Goal: Task Accomplishment & Management: Use online tool/utility

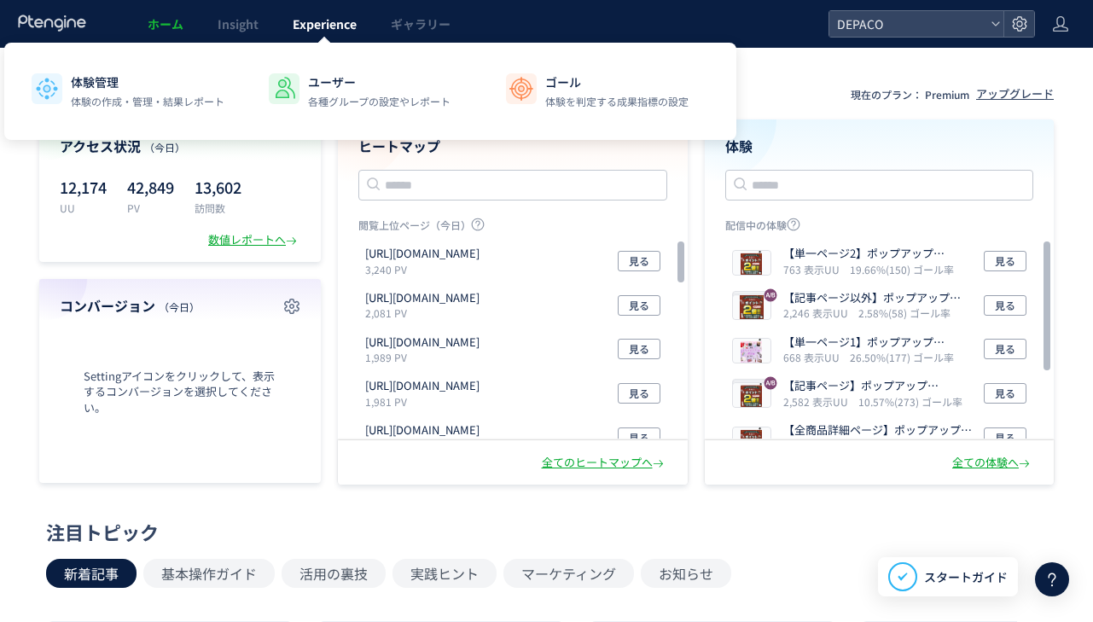
click at [323, 34] on link "Experience" at bounding box center [324, 24] width 98 height 48
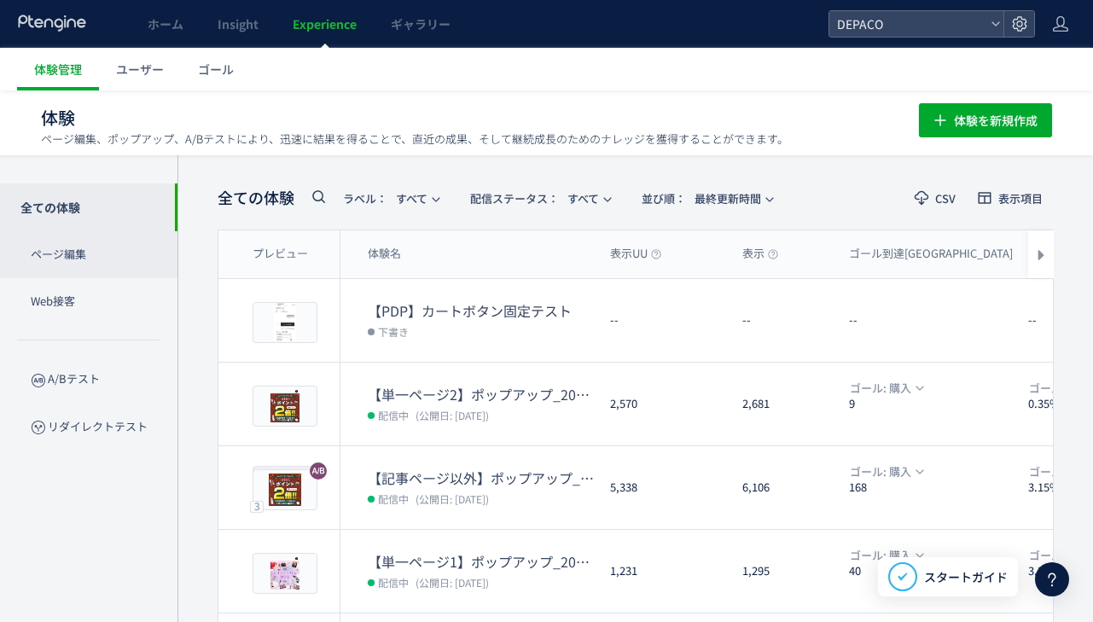
click at [101, 262] on p "ページ編集" at bounding box center [88, 254] width 177 height 47
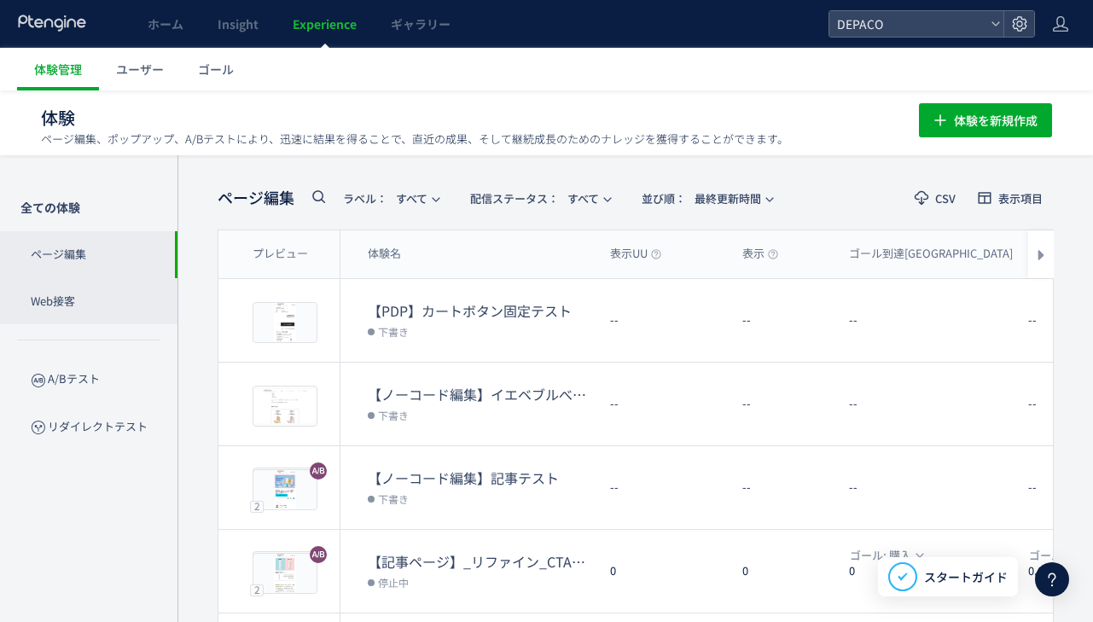
click at [96, 304] on p "Web接客" at bounding box center [88, 301] width 177 height 47
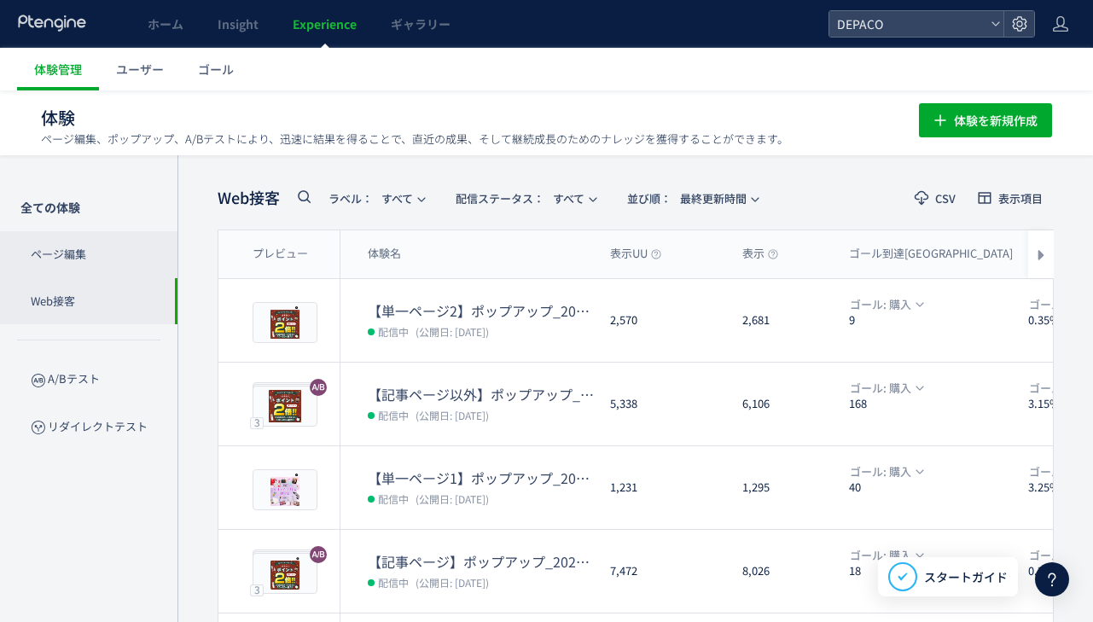
click at [116, 251] on p "ページ編集" at bounding box center [88, 254] width 177 height 47
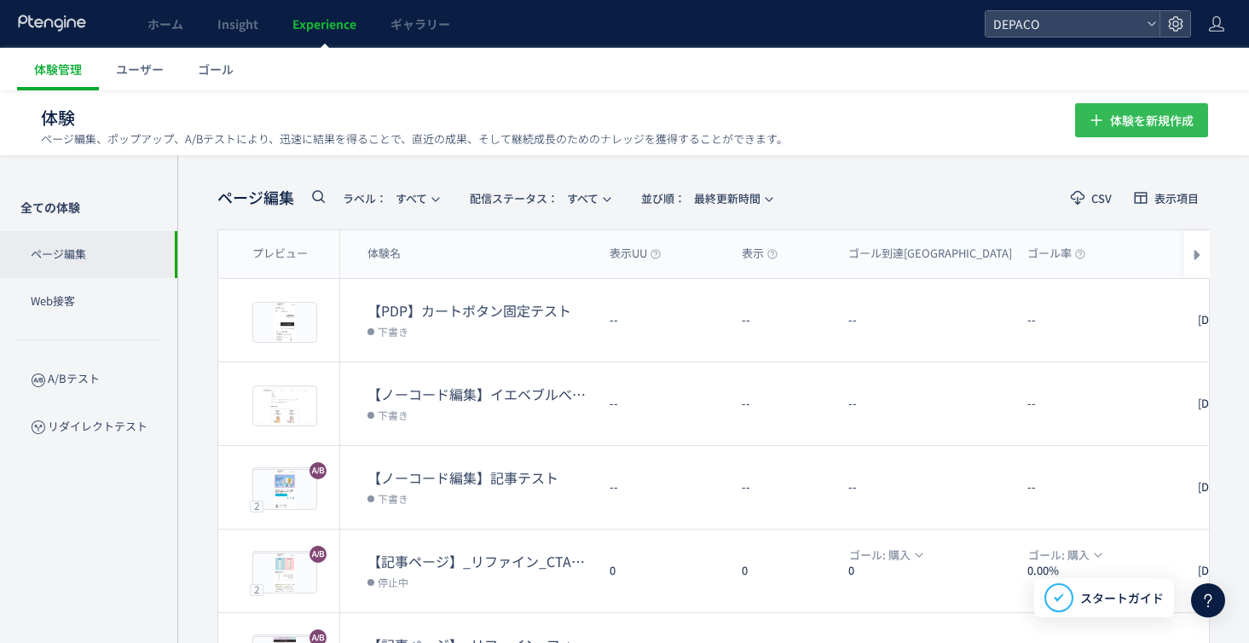
click at [1092, 129] on span "体験を新規作成" at bounding box center [1152, 120] width 84 height 34
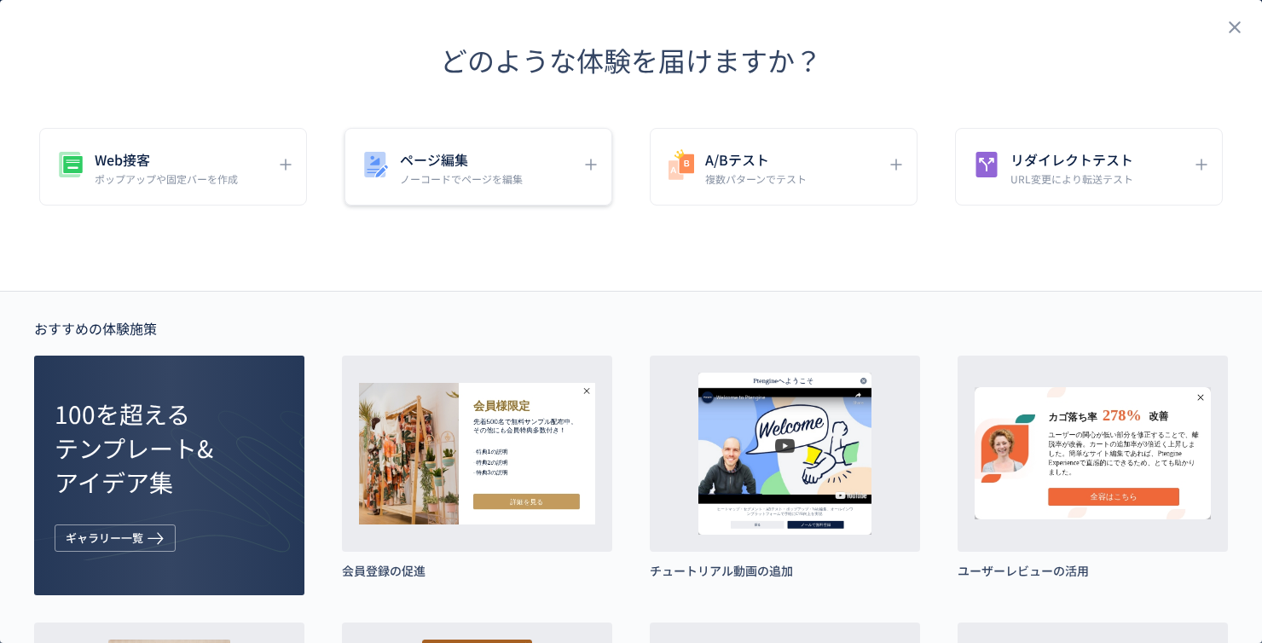
click at [481, 185] on p "ノーコードでページを編集" at bounding box center [461, 178] width 123 height 14
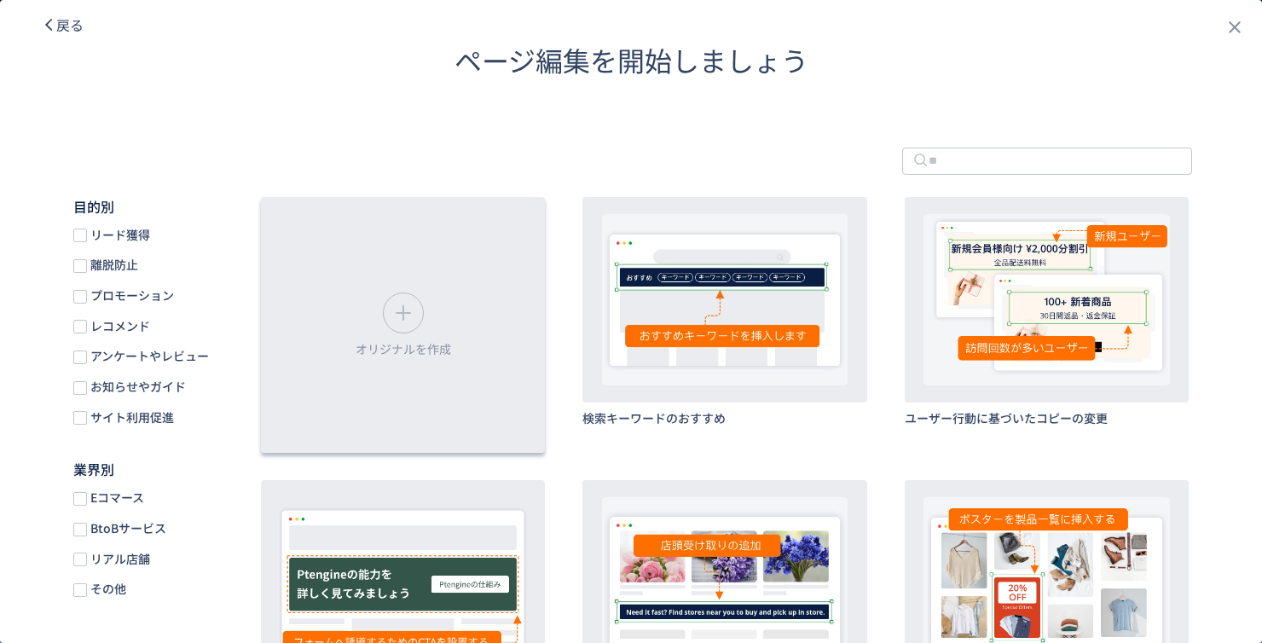
click at [449, 297] on div "オリジナルを作成" at bounding box center [403, 325] width 284 height 256
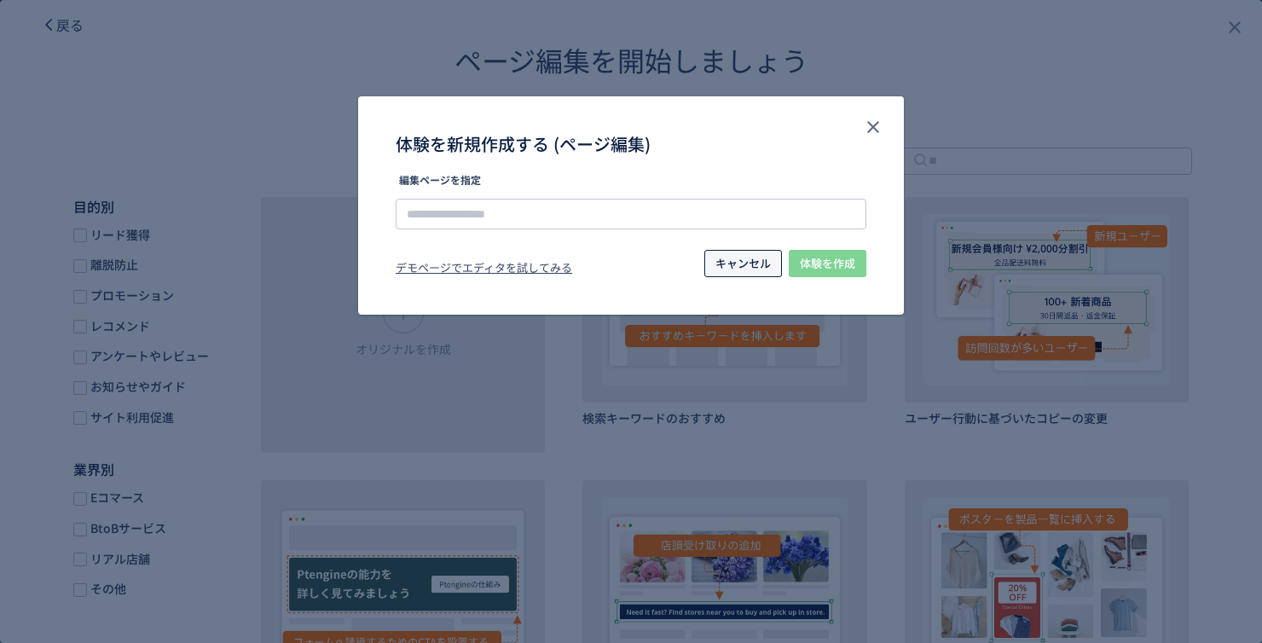
click at [756, 267] on span "キャンセル" at bounding box center [743, 263] width 55 height 27
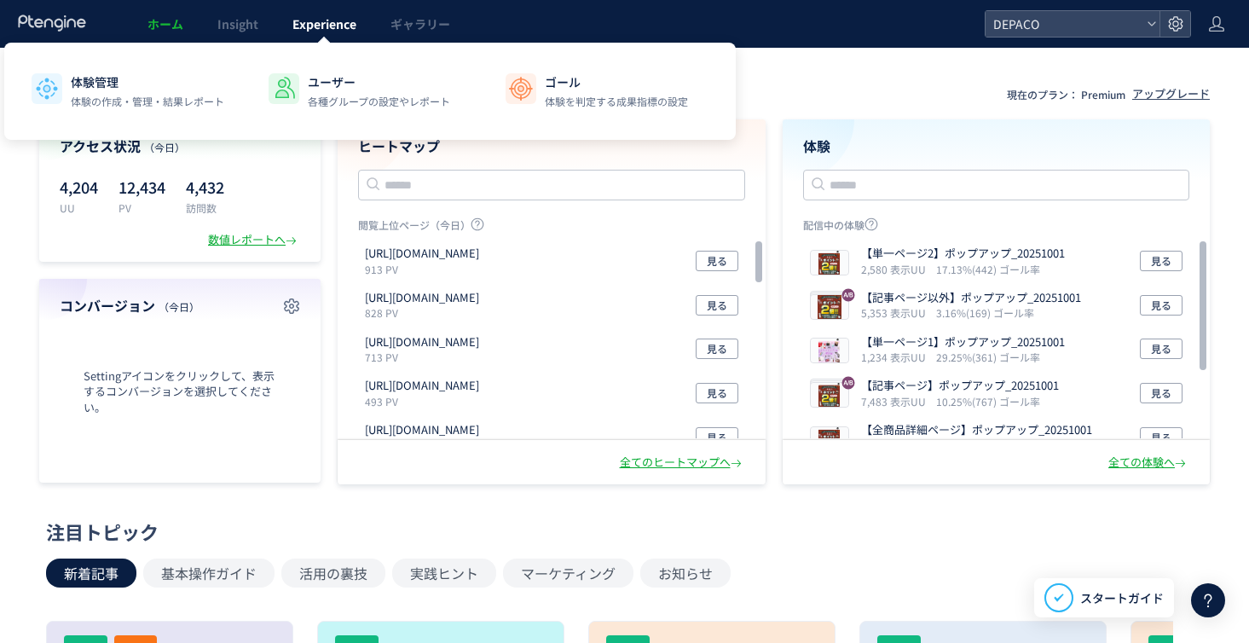
click at [311, 25] on span "Experience" at bounding box center [325, 23] width 64 height 17
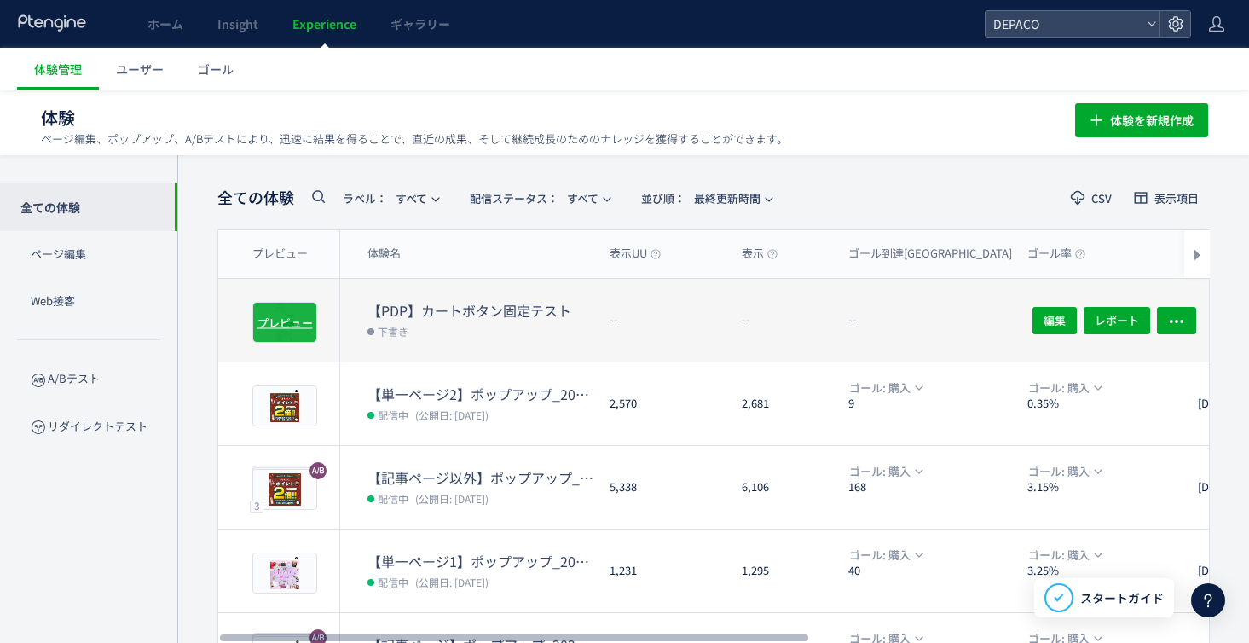
click at [293, 328] on span "プレビュー" at bounding box center [285, 322] width 55 height 16
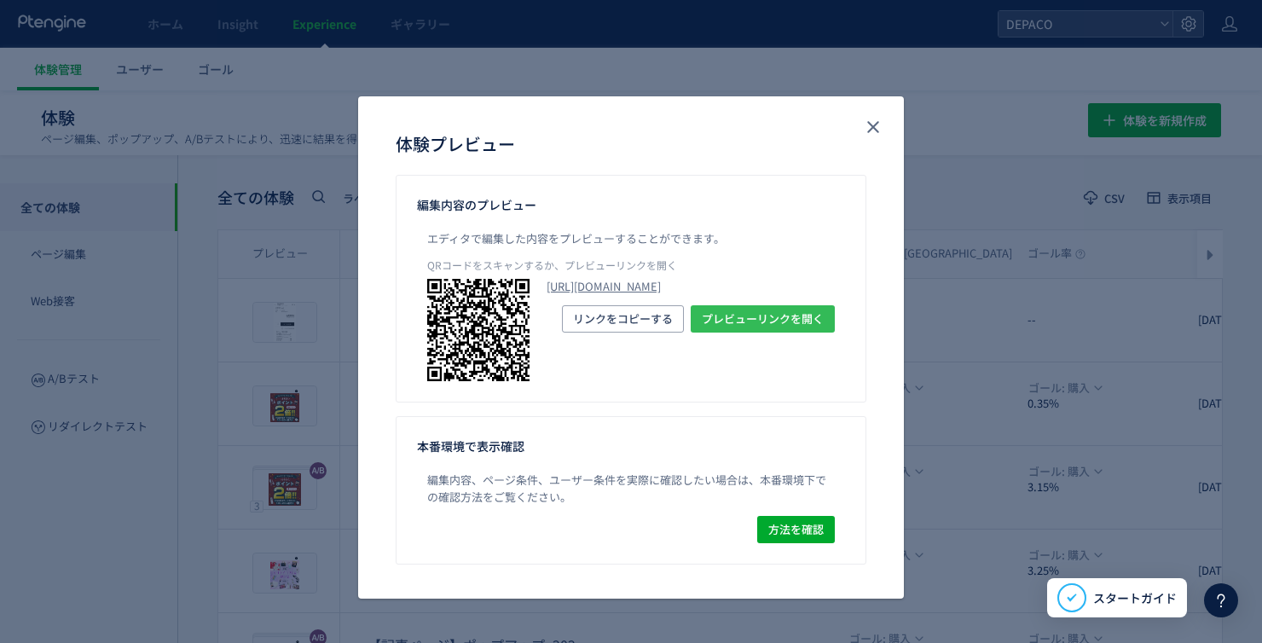
drag, startPoint x: 757, startPoint y: 368, endPoint x: 767, endPoint y: 403, distance: 36.4
click at [757, 333] on span "プレビューリンクを開く" at bounding box center [763, 318] width 122 height 27
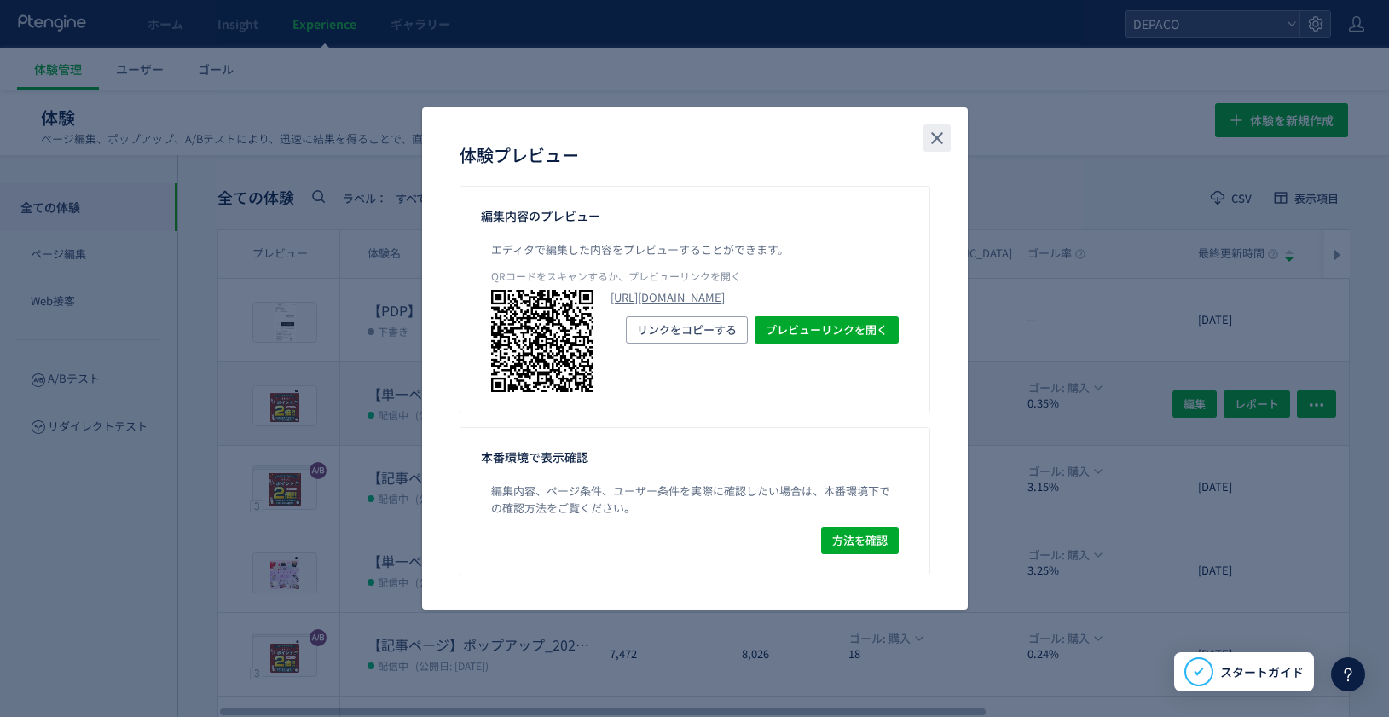
drag, startPoint x: 940, startPoint y: 135, endPoint x: 857, endPoint y: 413, distance: 290.1
click at [942, 136] on icon "close" at bounding box center [937, 138] width 20 height 20
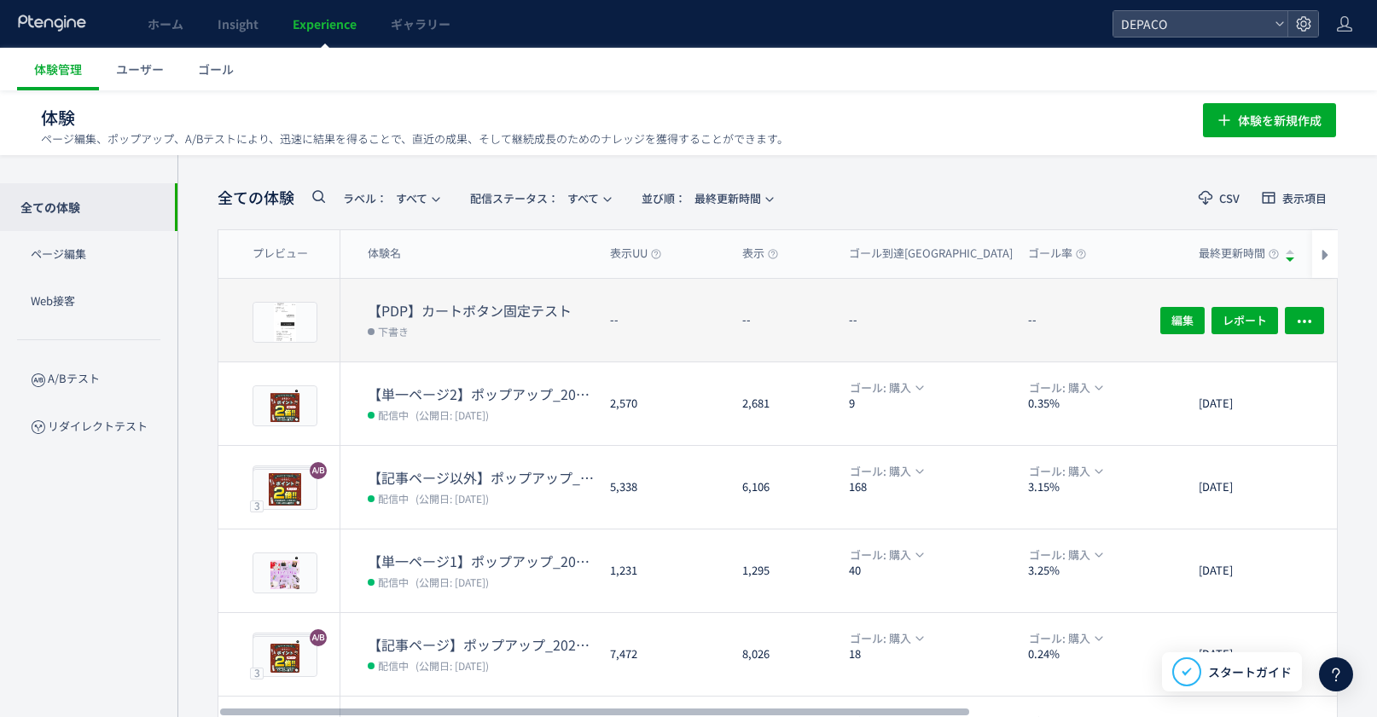
click at [445, 314] on dt "【PDP】カートボタン固定テスト" at bounding box center [482, 311] width 229 height 20
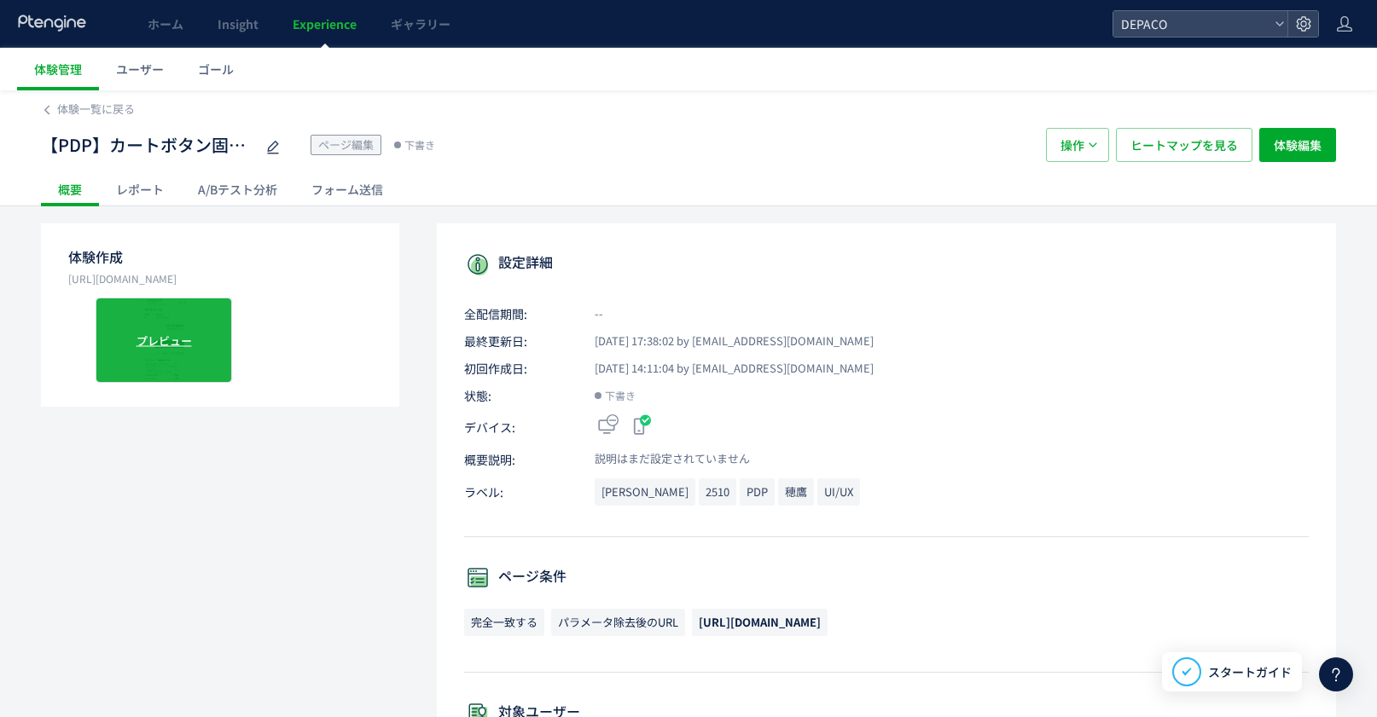
click at [148, 334] on div "プレビュー" at bounding box center [164, 340] width 136 height 85
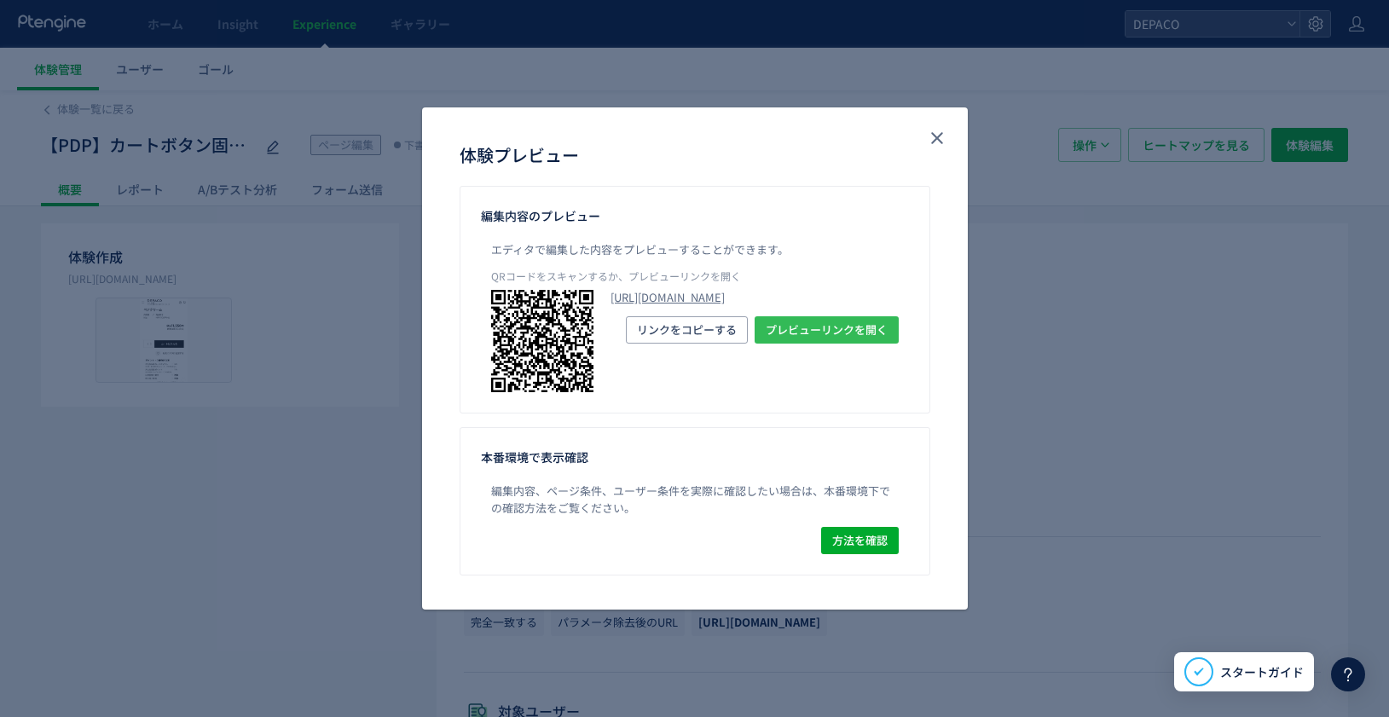
click at [815, 344] on span "プレビューリンクを開く" at bounding box center [827, 329] width 122 height 27
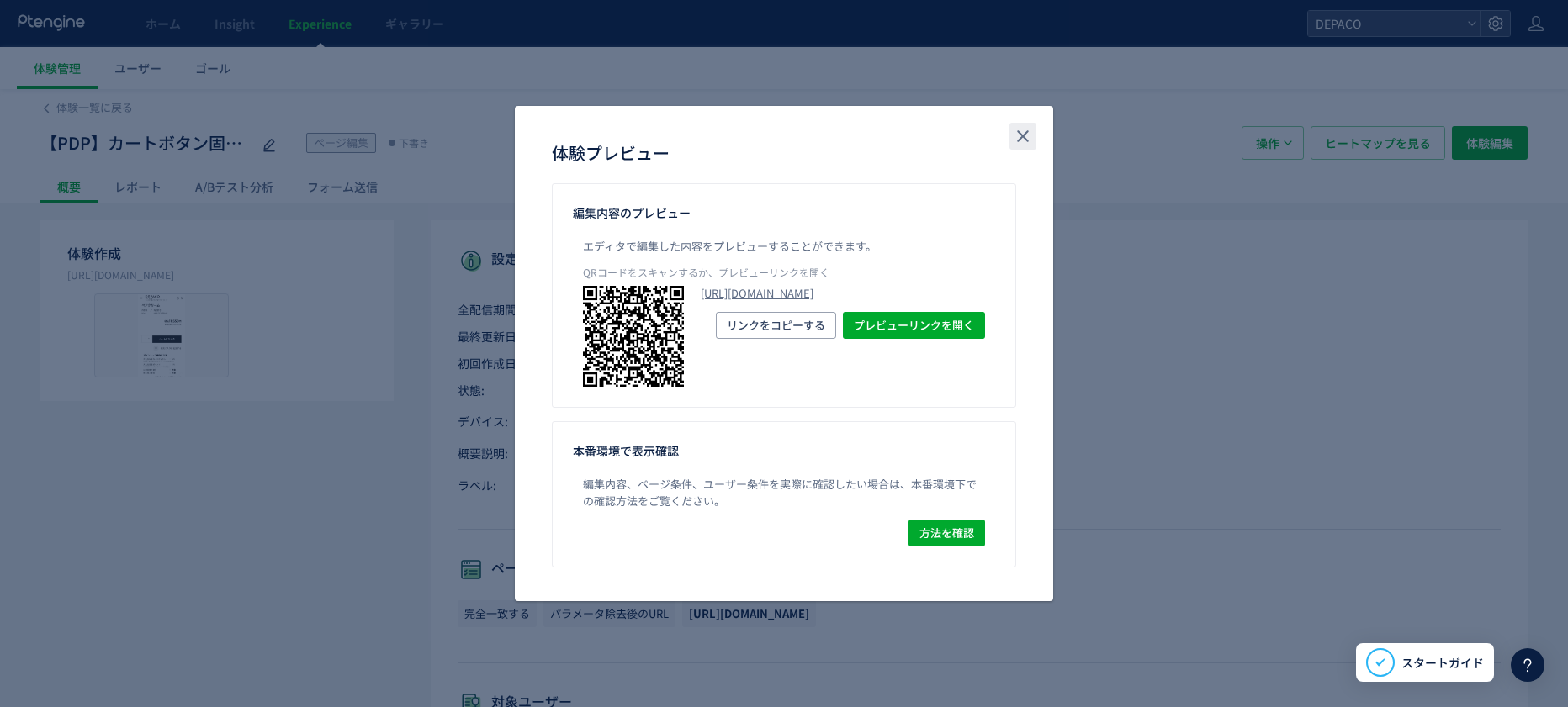
drag, startPoint x: 1027, startPoint y: 138, endPoint x: 1025, endPoint y: 214, distance: 76.0
click at [1027, 137] on icon "close" at bounding box center [1023, 136] width 20 height 20
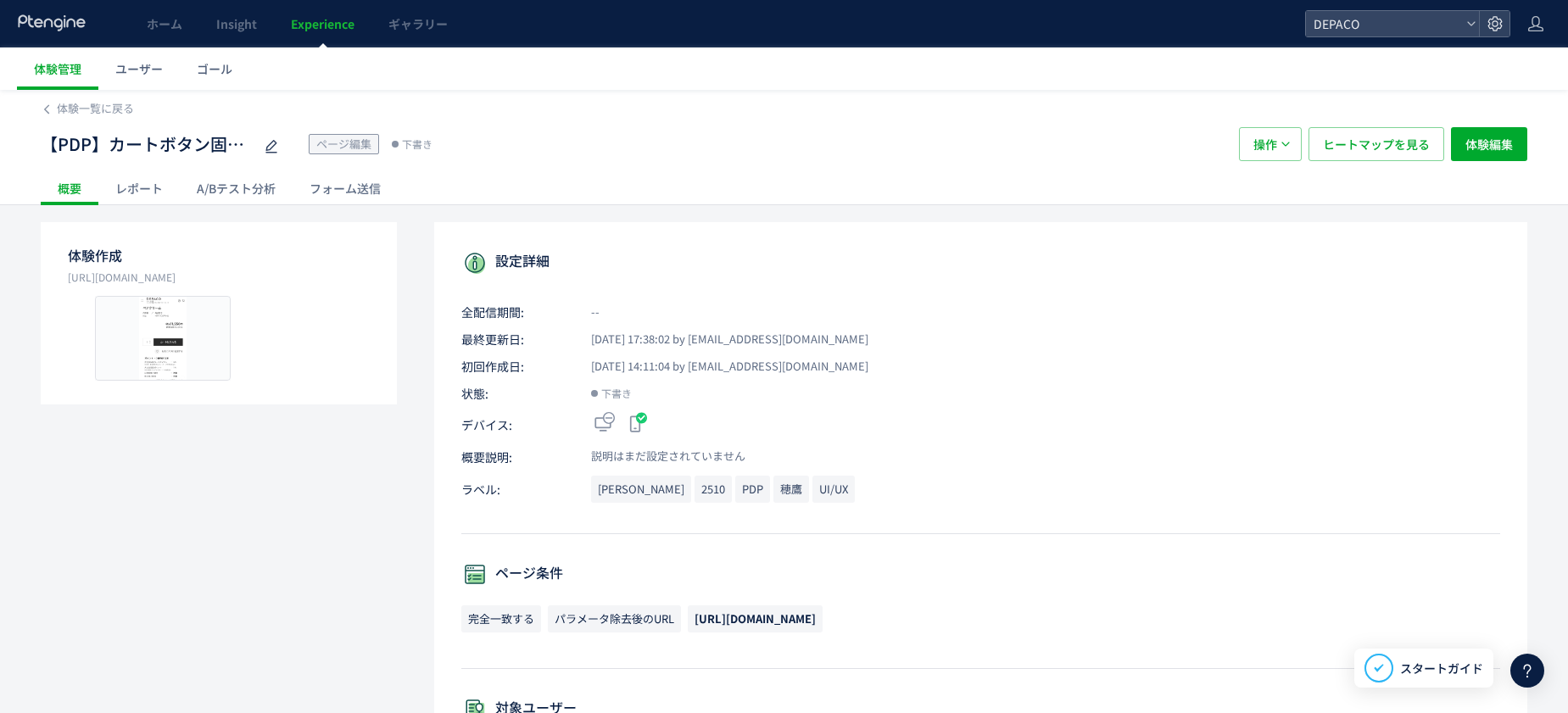
click at [342, 141] on span "ページ編集" at bounding box center [343, 143] width 55 height 16
drag, startPoint x: 266, startPoint y: 149, endPoint x: 277, endPoint y: 314, distance: 165.4
click at [268, 149] on icon at bounding box center [271, 146] width 20 height 20
click at [1254, 148] on span "体験編集" at bounding box center [1489, 144] width 48 height 34
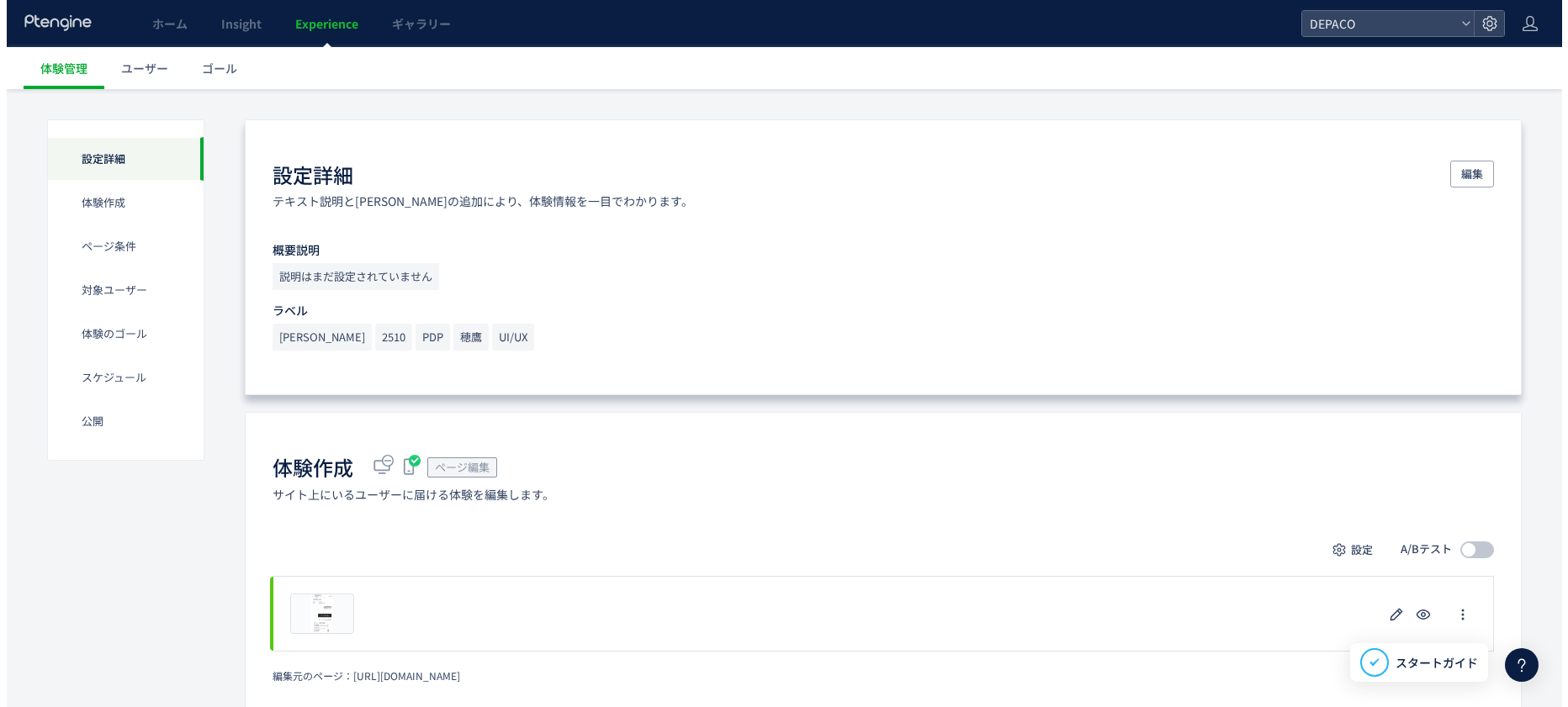
scroll to position [169, 0]
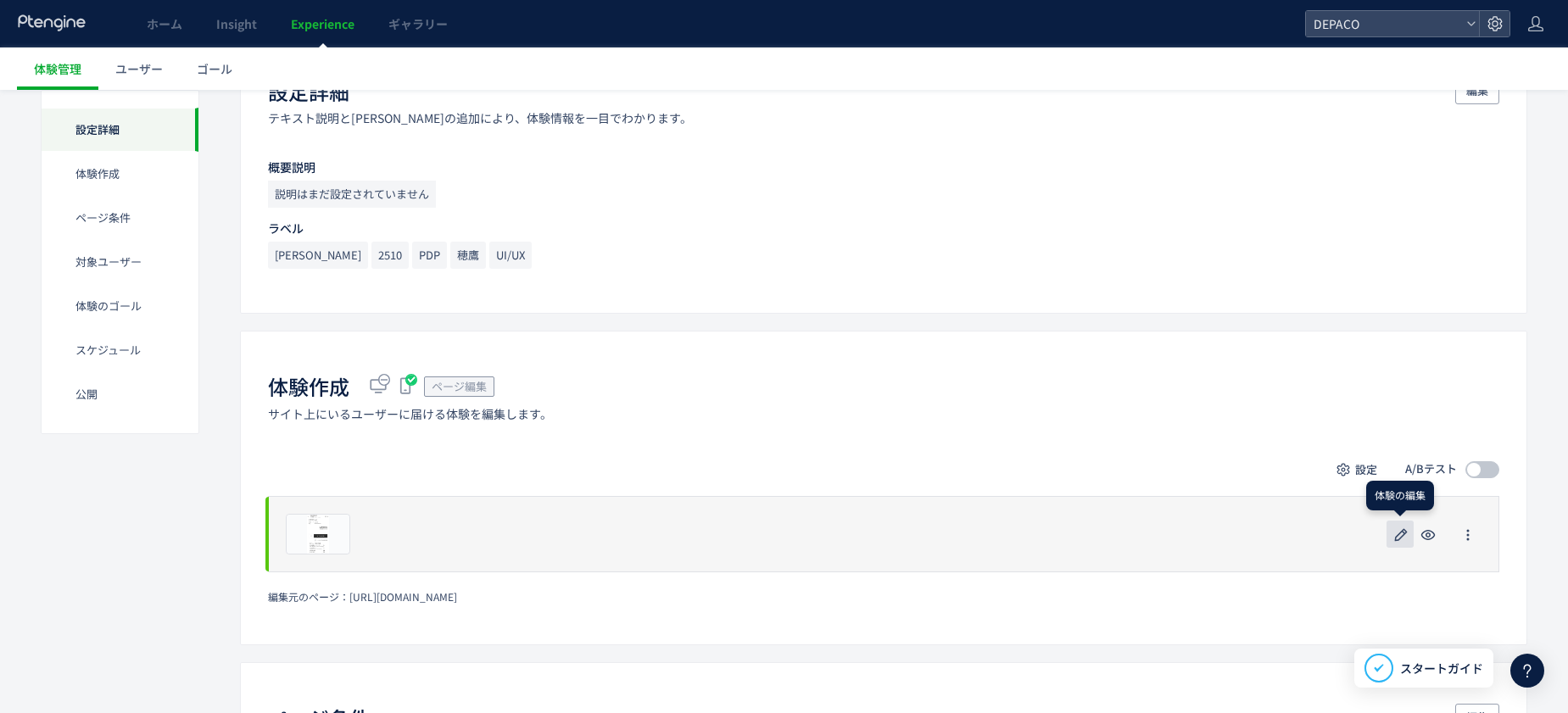
click at [1254, 532] on use "button" at bounding box center [1401, 534] width 13 height 13
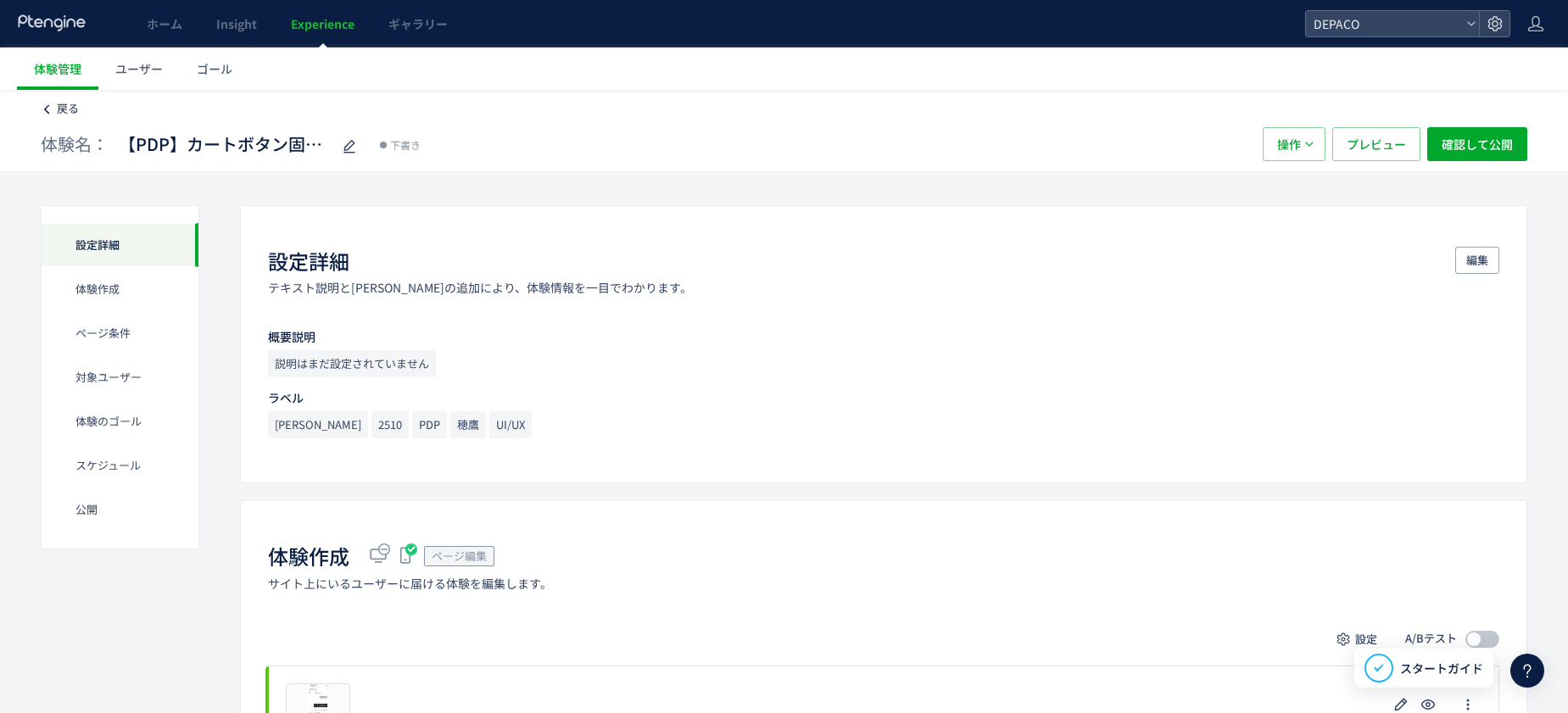
click at [61, 114] on span "戻る" at bounding box center [68, 108] width 22 height 16
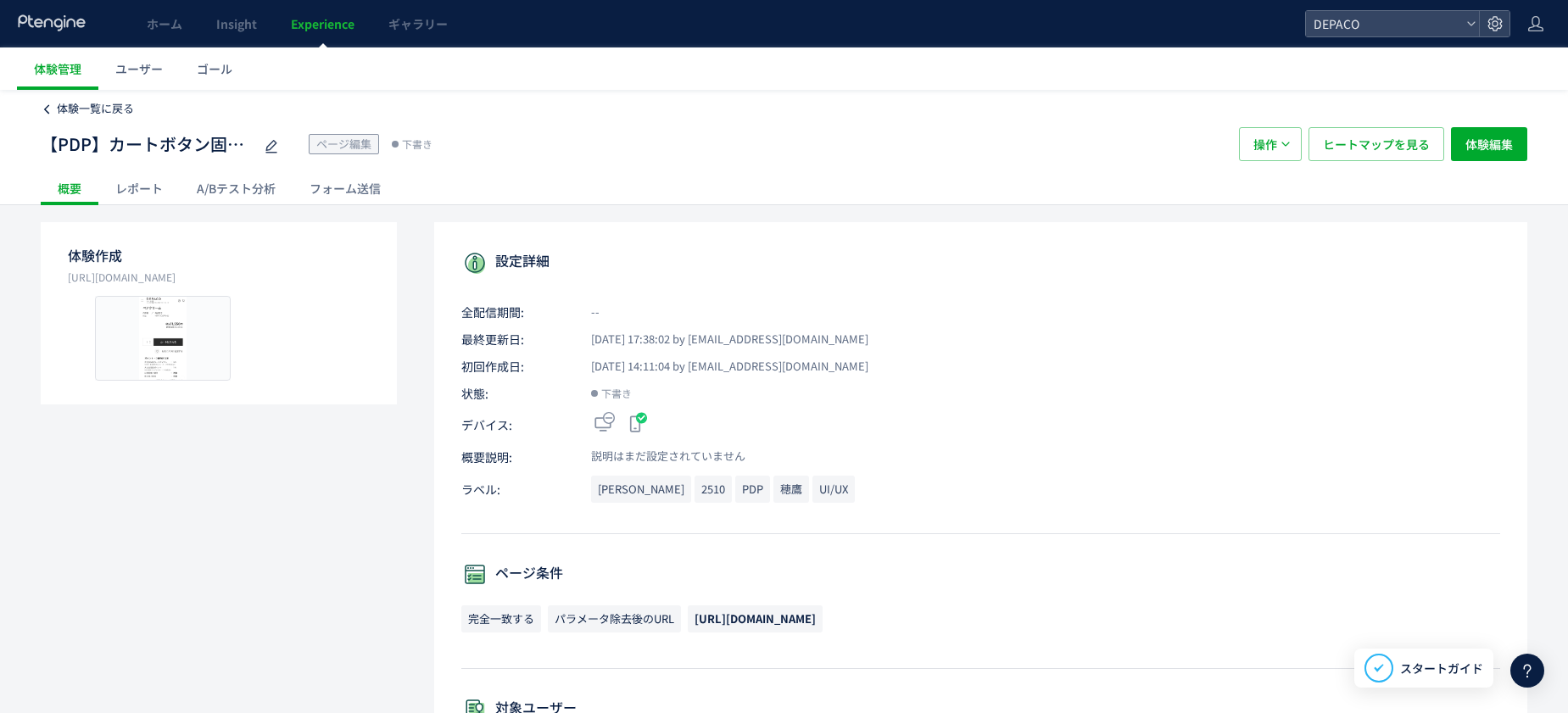
click at [56, 102] on link "体験一覧に戻る" at bounding box center [87, 108] width 93 height 16
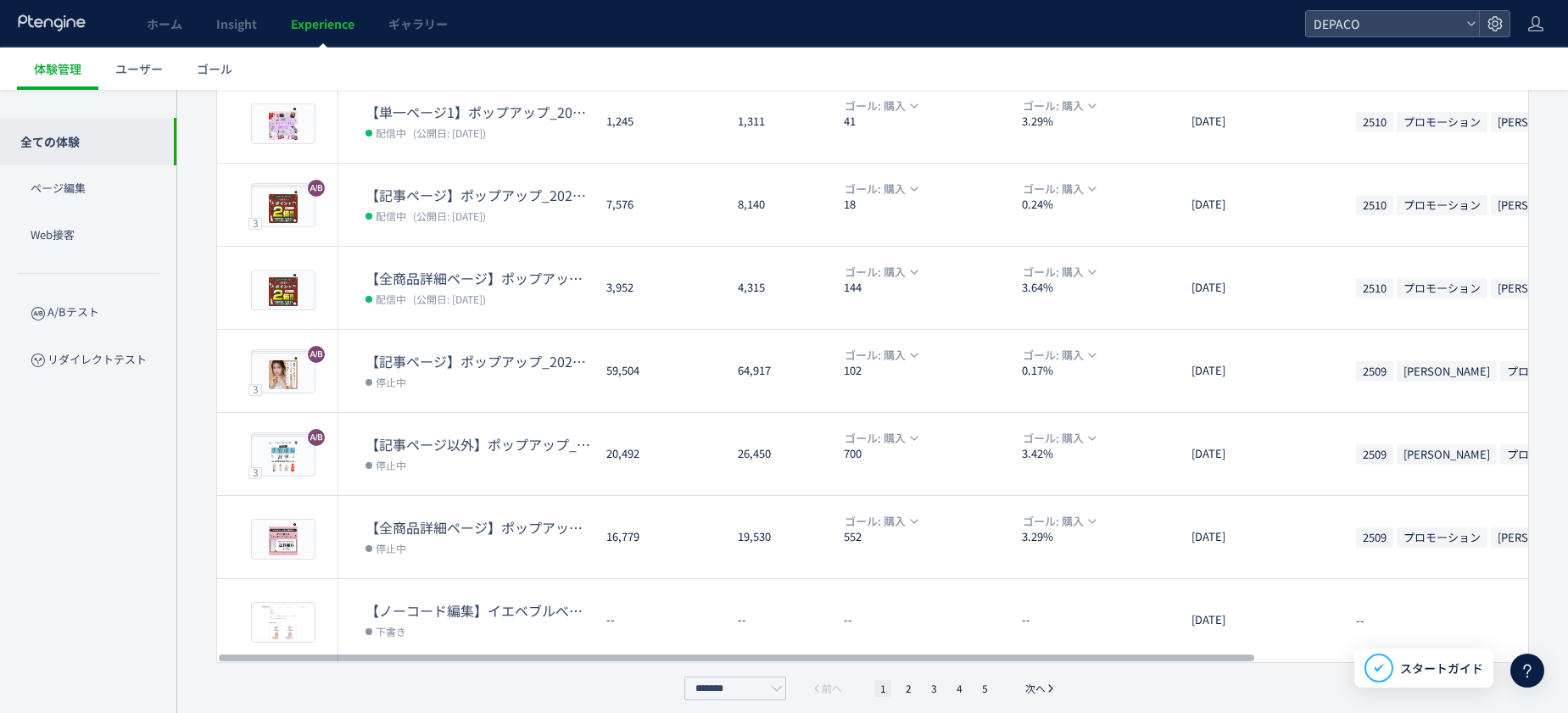
scroll to position [458, 0]
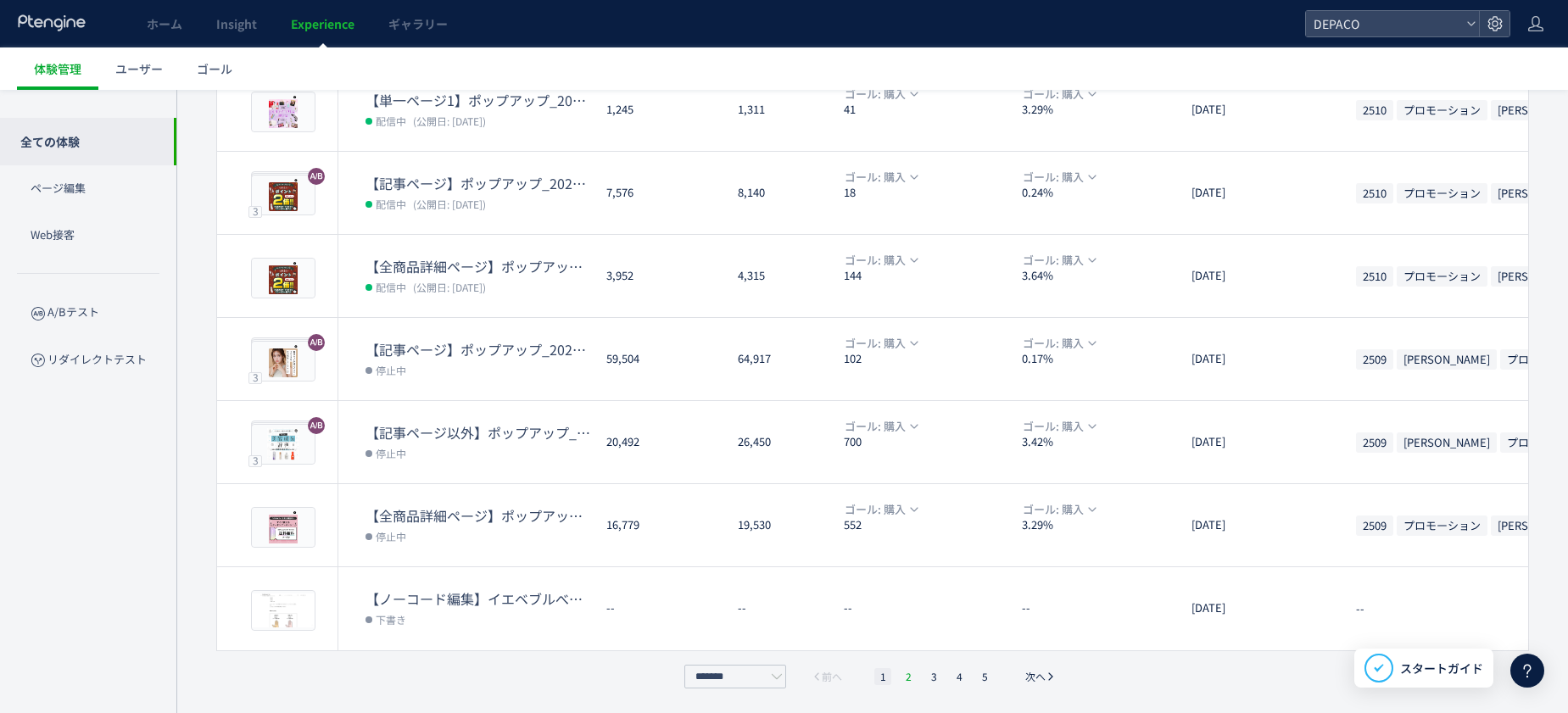
click at [906, 638] on li "2" at bounding box center [908, 676] width 17 height 17
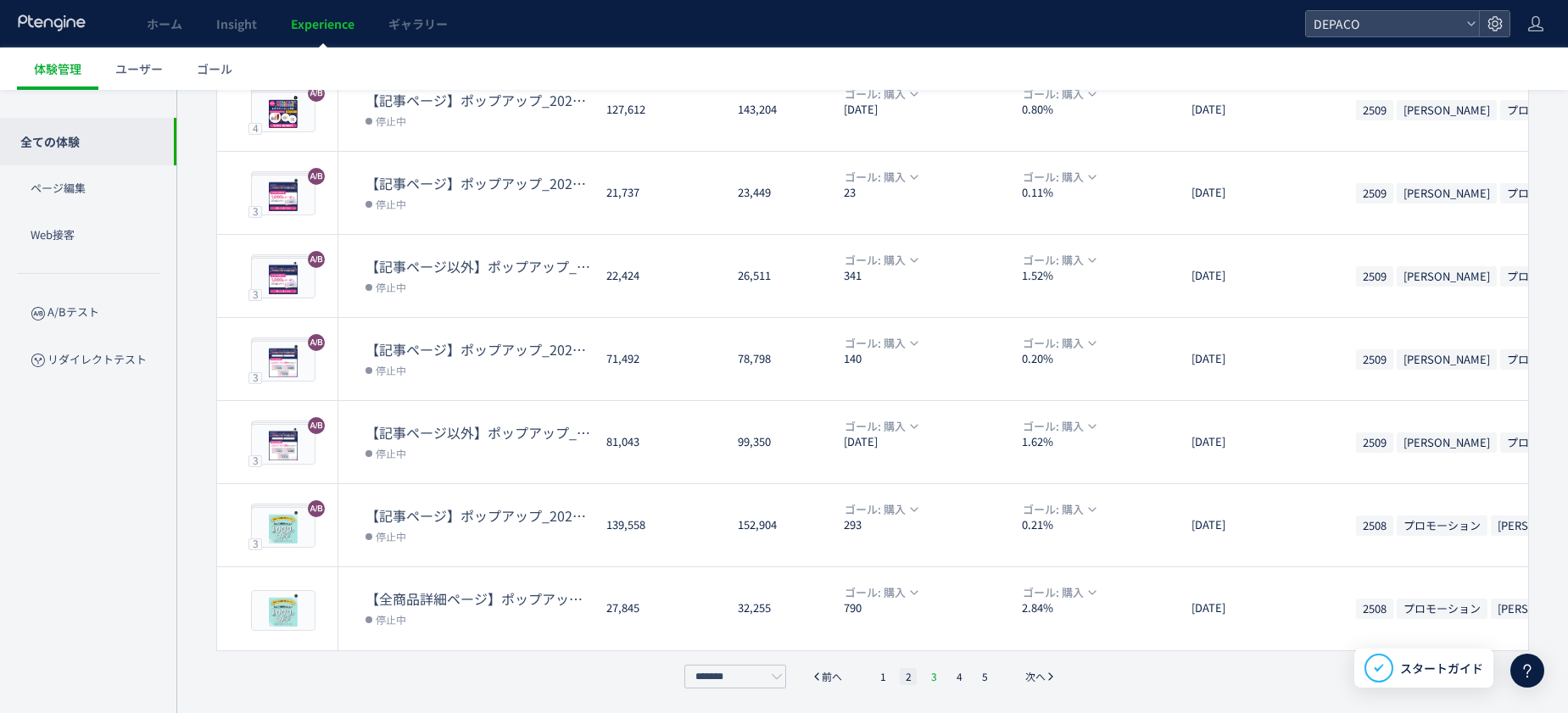
click at [940, 638] on li "3" at bounding box center [934, 676] width 17 height 17
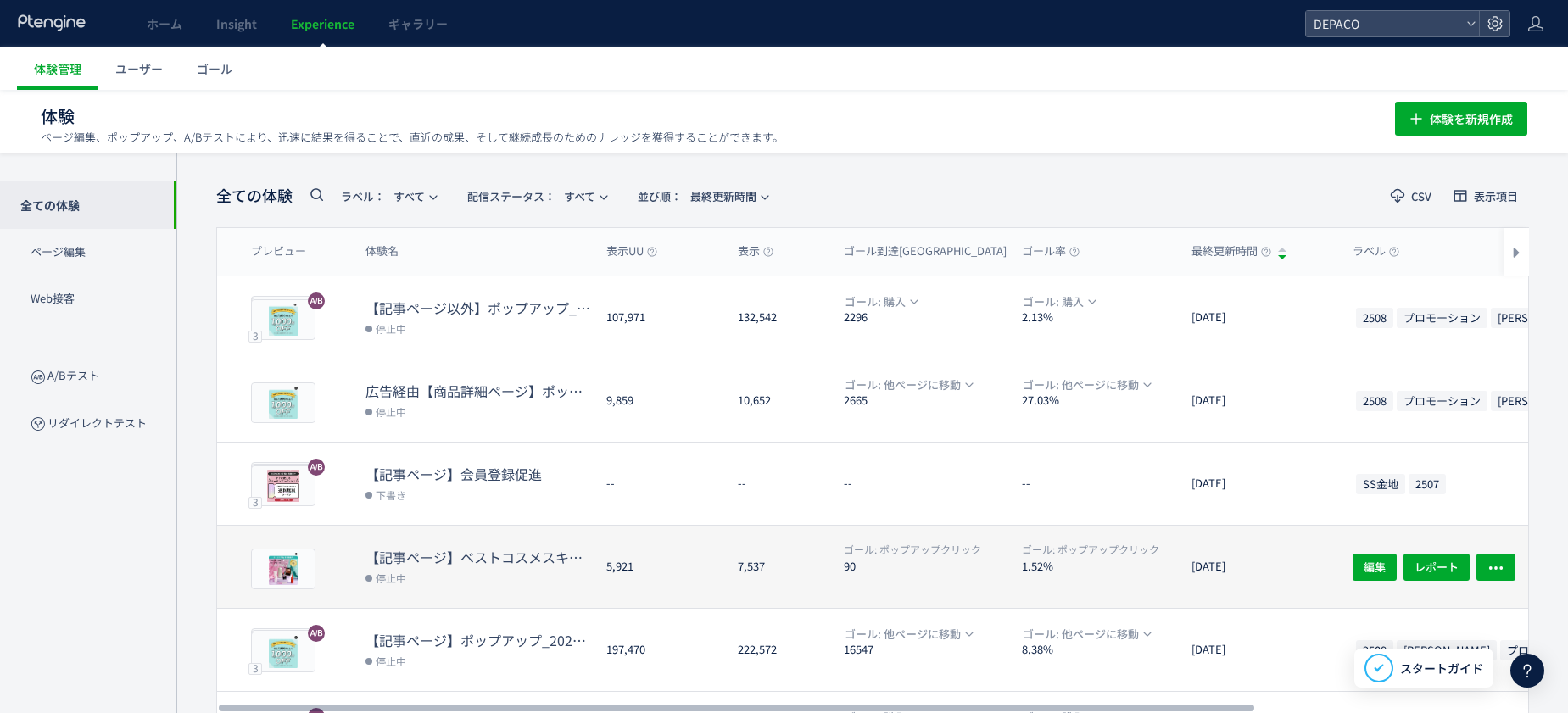
scroll to position [0, 0]
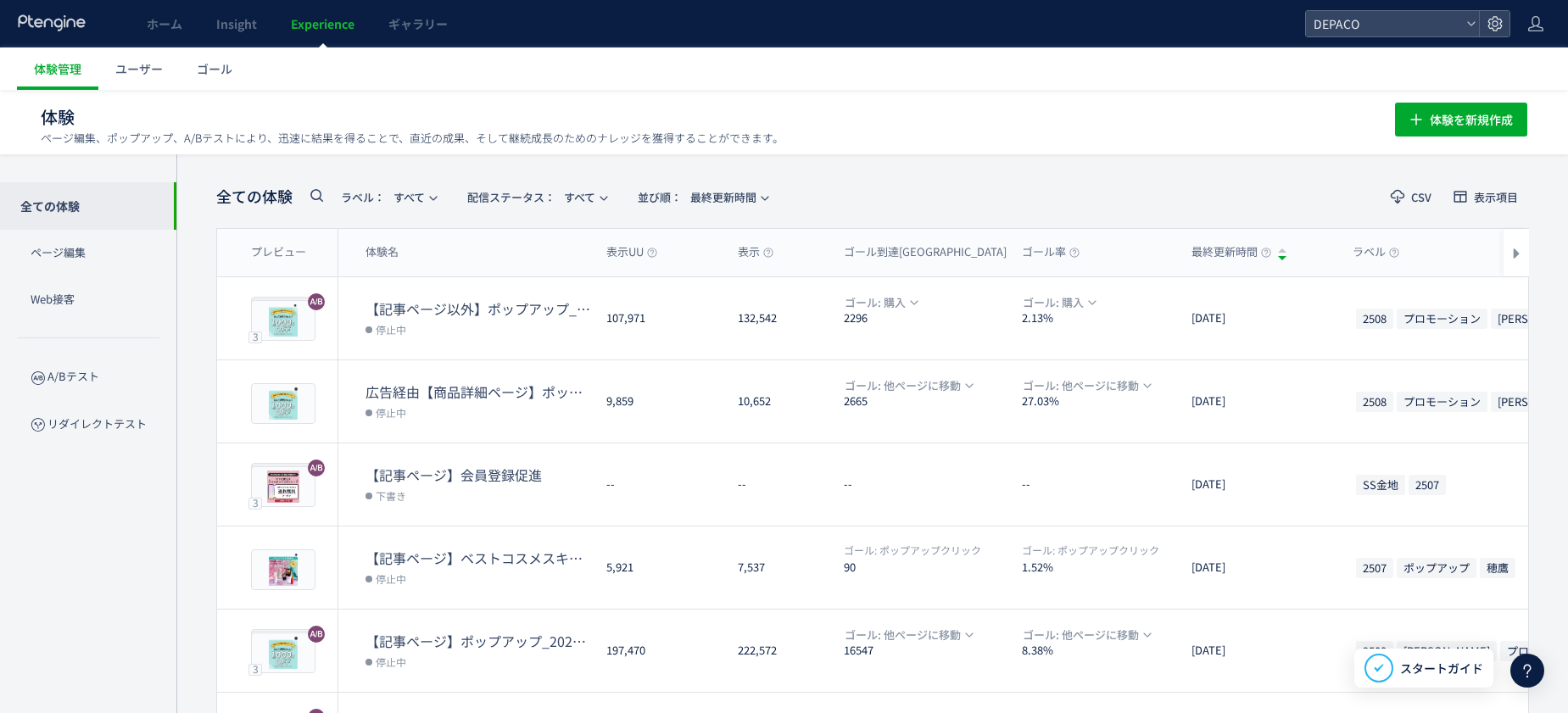
click at [68, 205] on p "全ての体験" at bounding box center [87, 206] width 176 height 48
click at [67, 247] on p "ページ編集" at bounding box center [87, 253] width 176 height 47
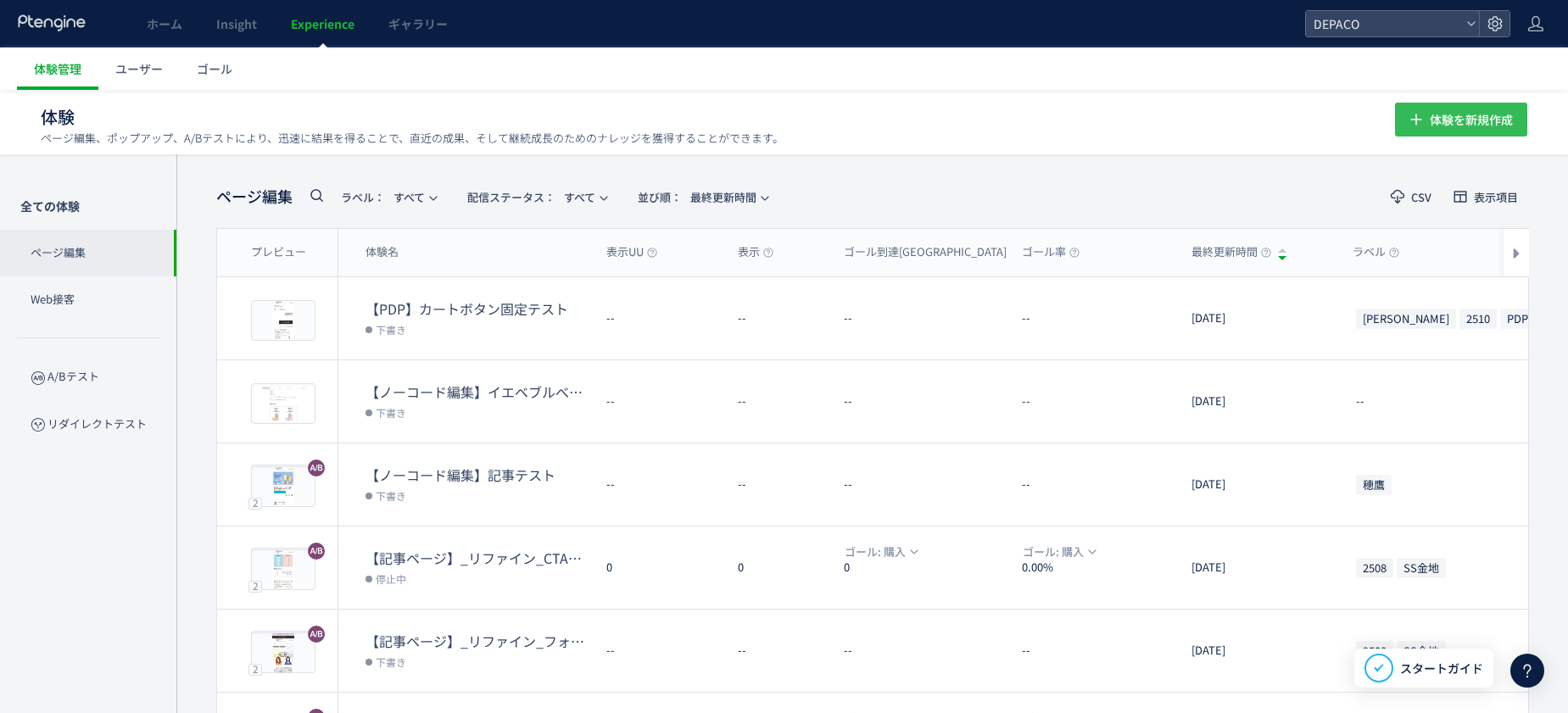
click at [1254, 123] on span "体験を新規作成" at bounding box center [1472, 119] width 84 height 34
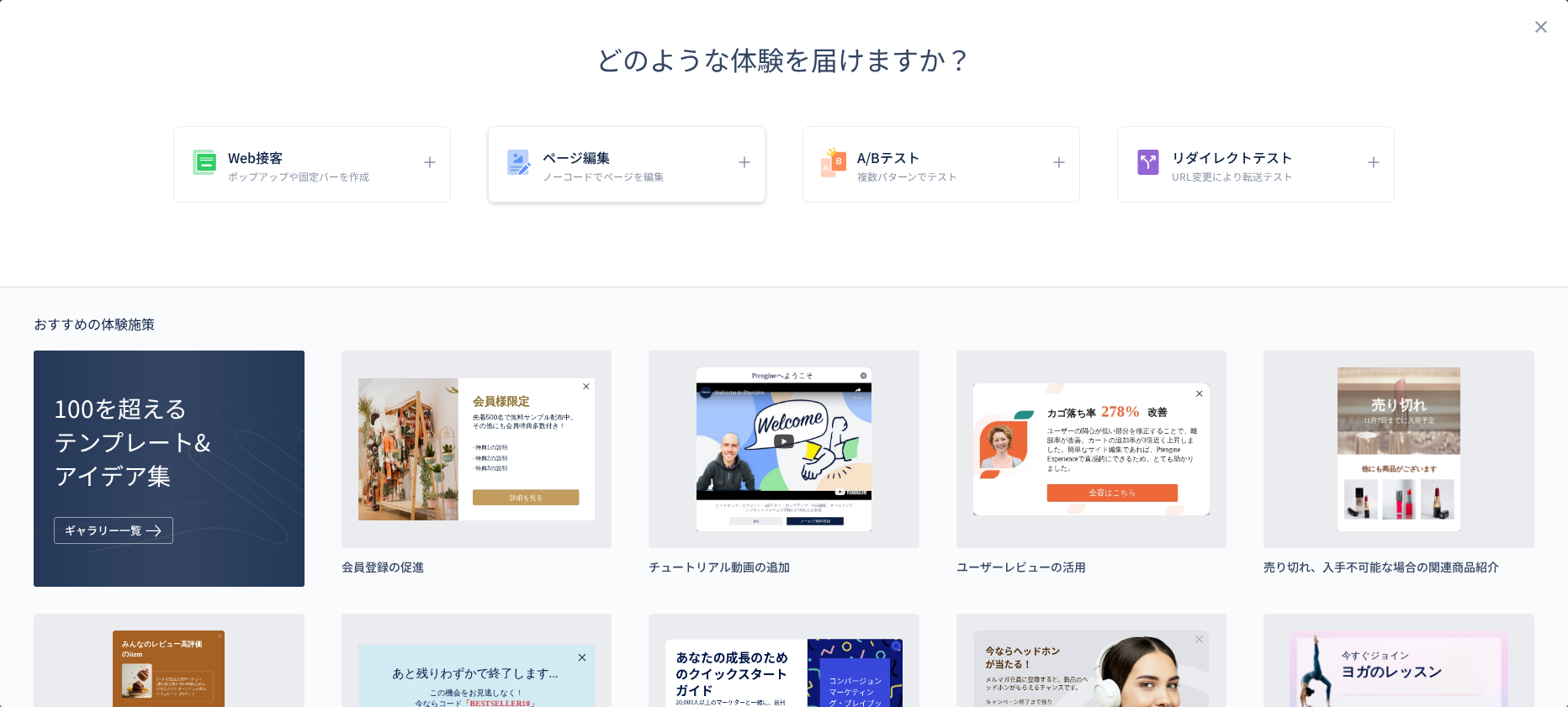
click at [660, 155] on div "ページ編集 ノーコードでページを編集" at bounding box center [613, 165] width 224 height 37
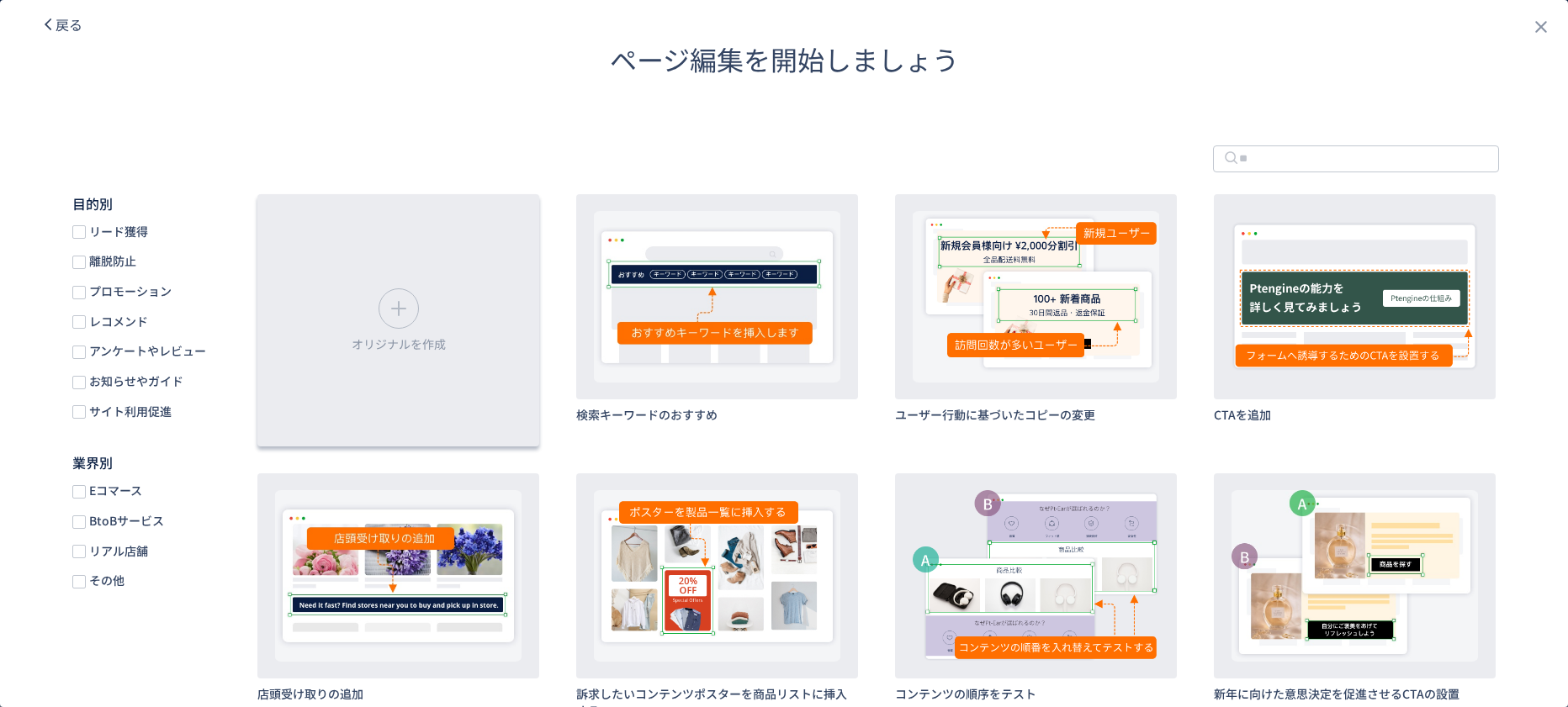
click at [403, 300] on icon "dialog" at bounding box center [398, 308] width 27 height 27
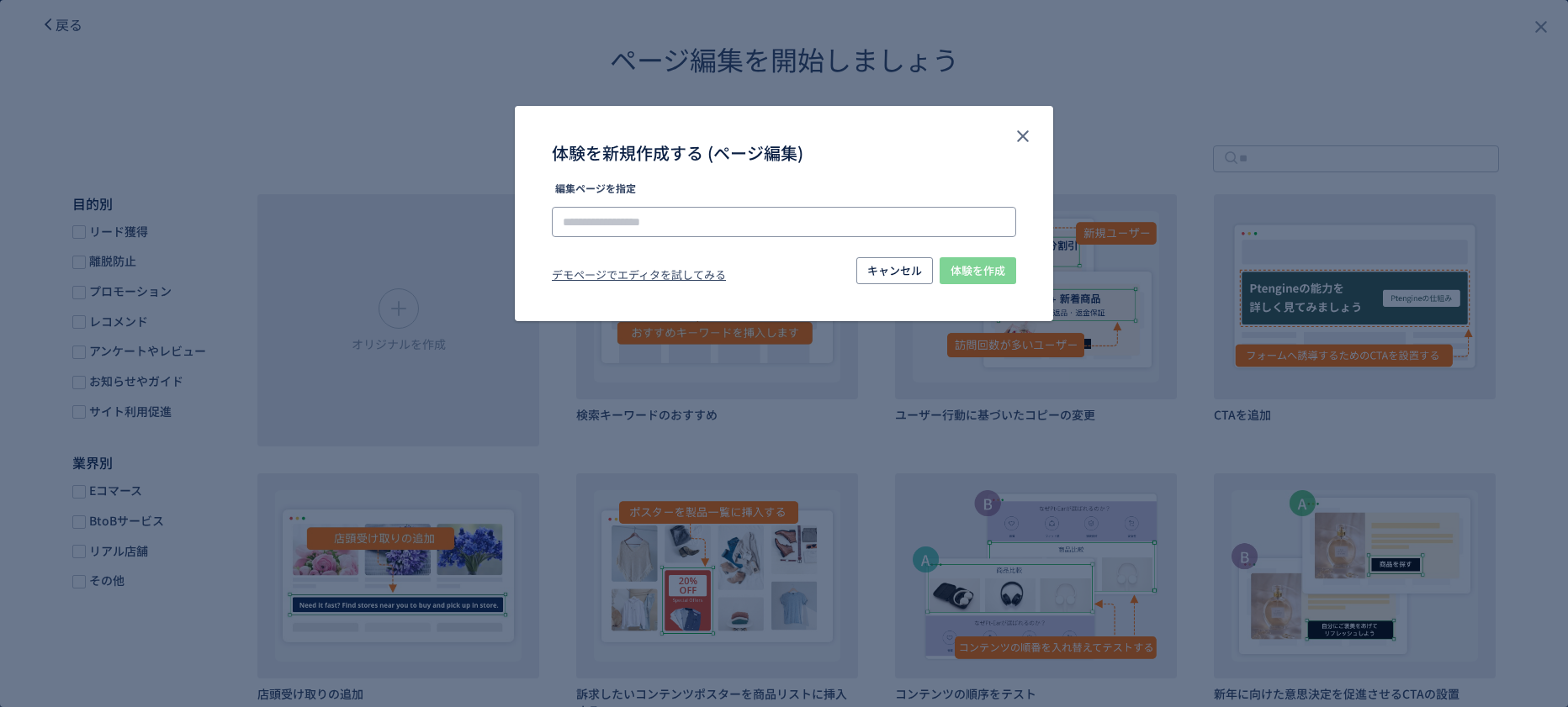
click at [621, 220] on input "体験を新規作成する (ページ編集)" at bounding box center [784, 222] width 464 height 31
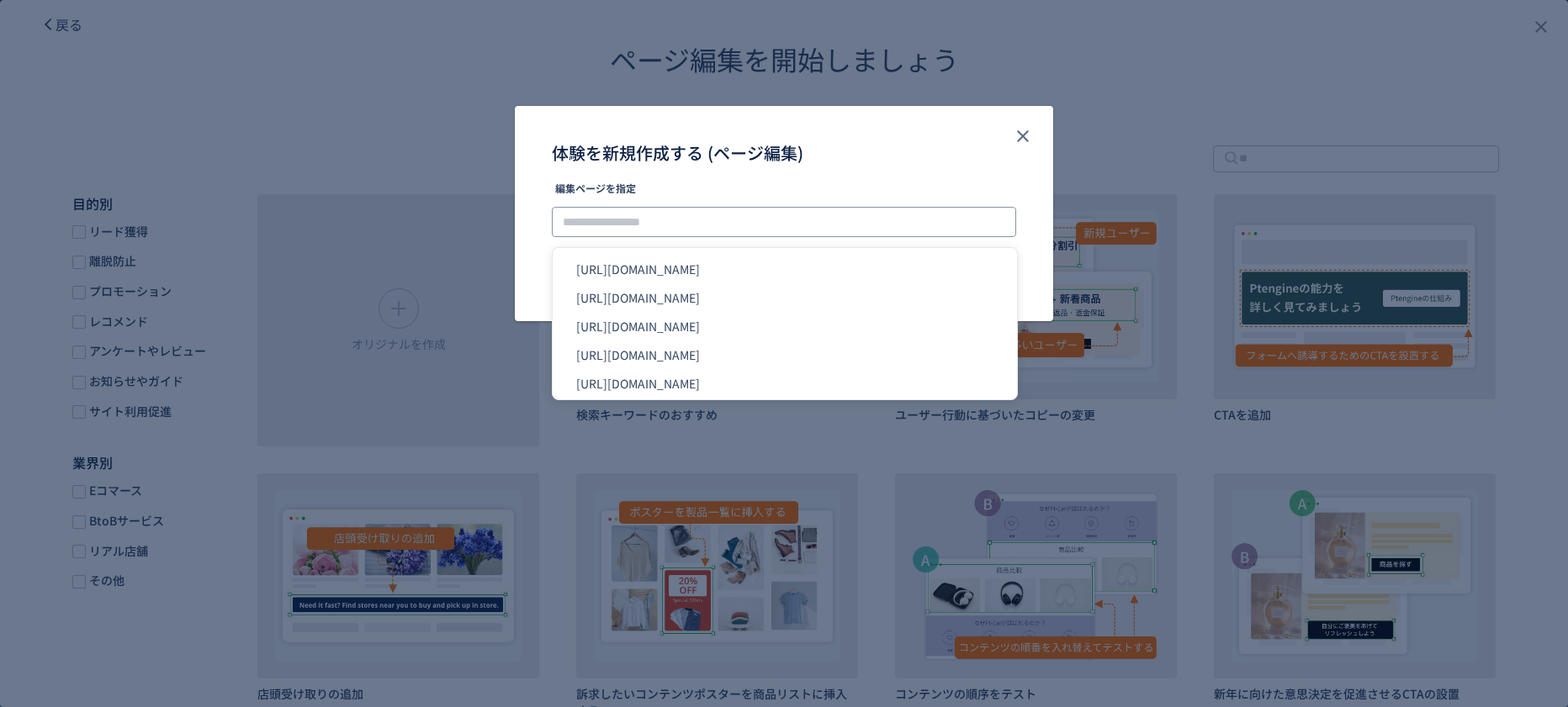
paste input "**********"
click at [862, 271] on li "[URL][DOMAIN_NAME]" at bounding box center [784, 268] width 451 height 29
type input "**********"
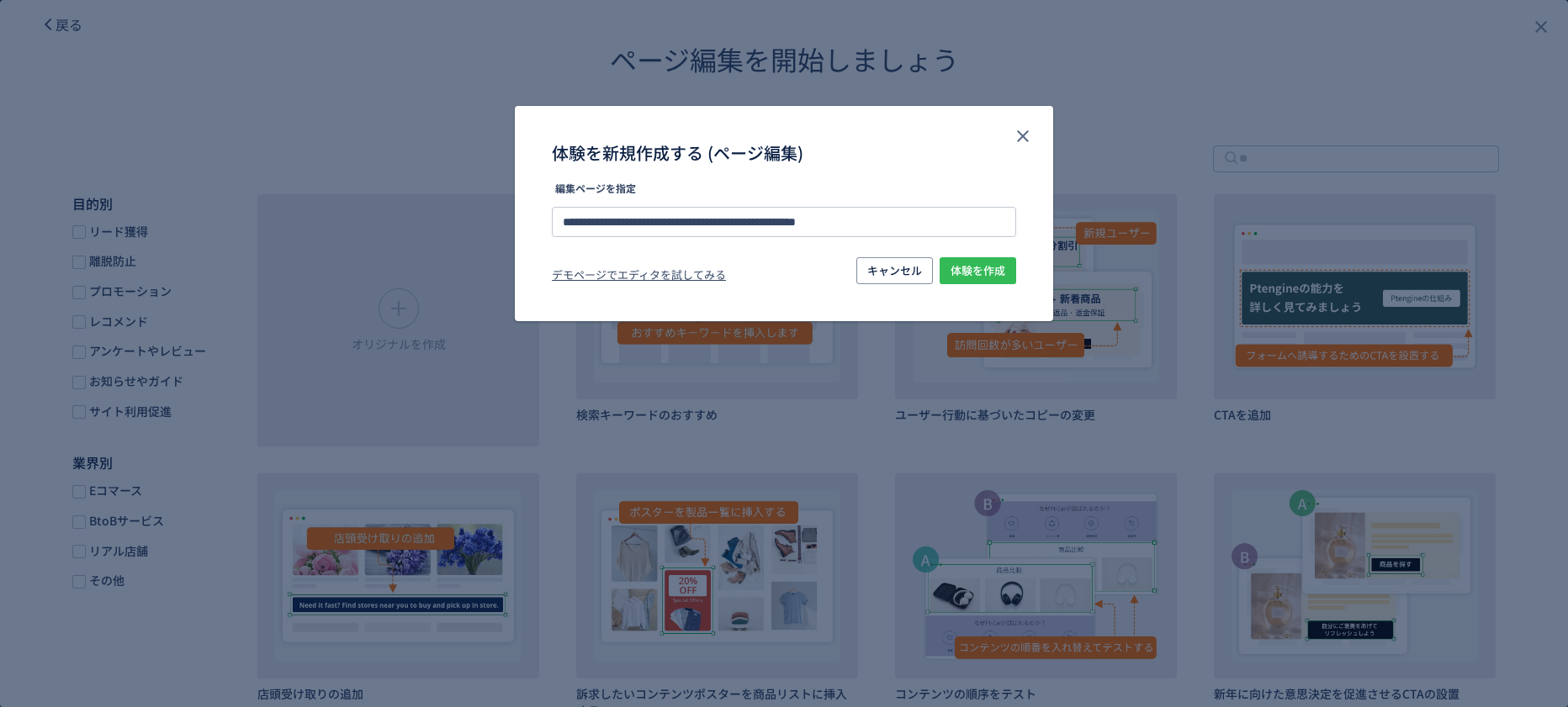
click at [998, 271] on span "体験を作成" at bounding box center [977, 270] width 54 height 27
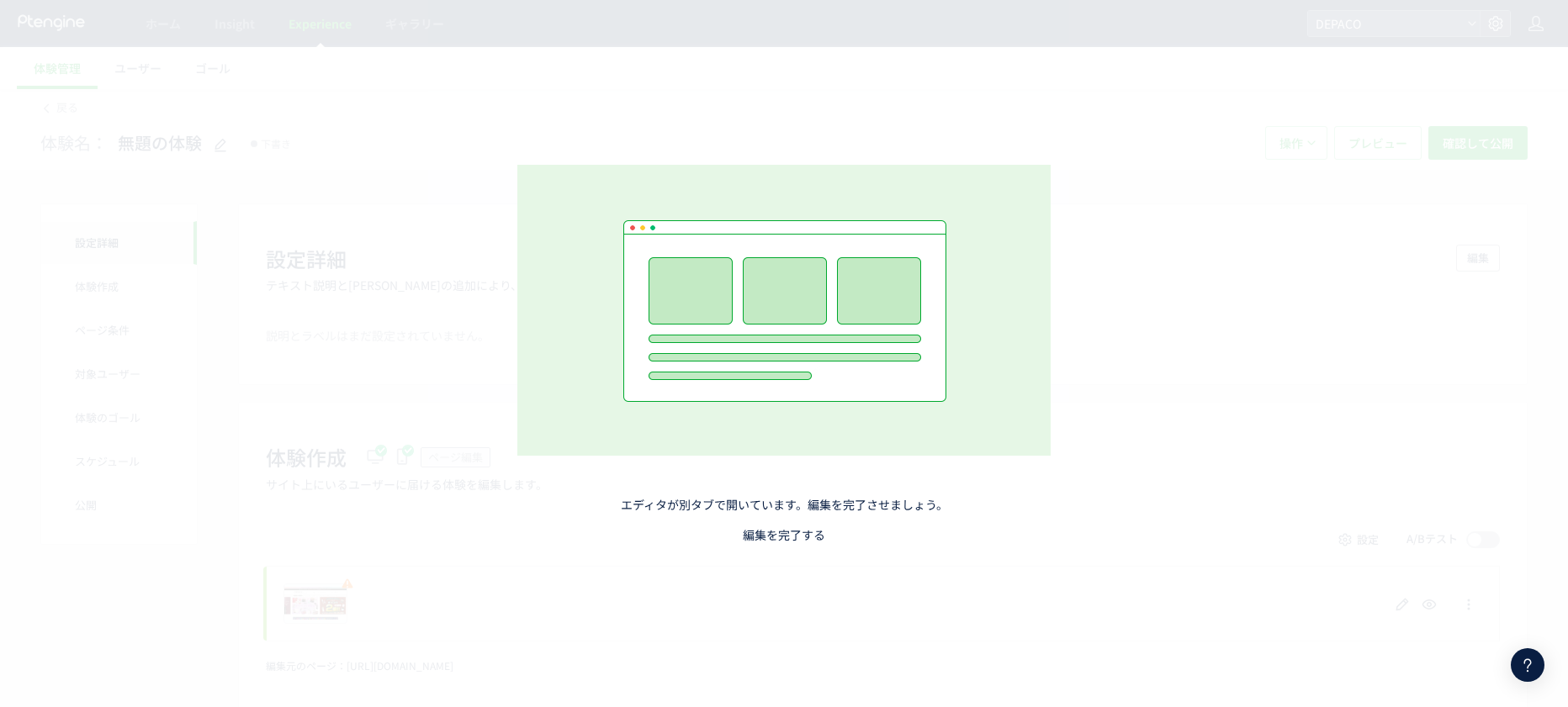
click at [780, 539] on link "編集を完了する" at bounding box center [784, 534] width 83 height 17
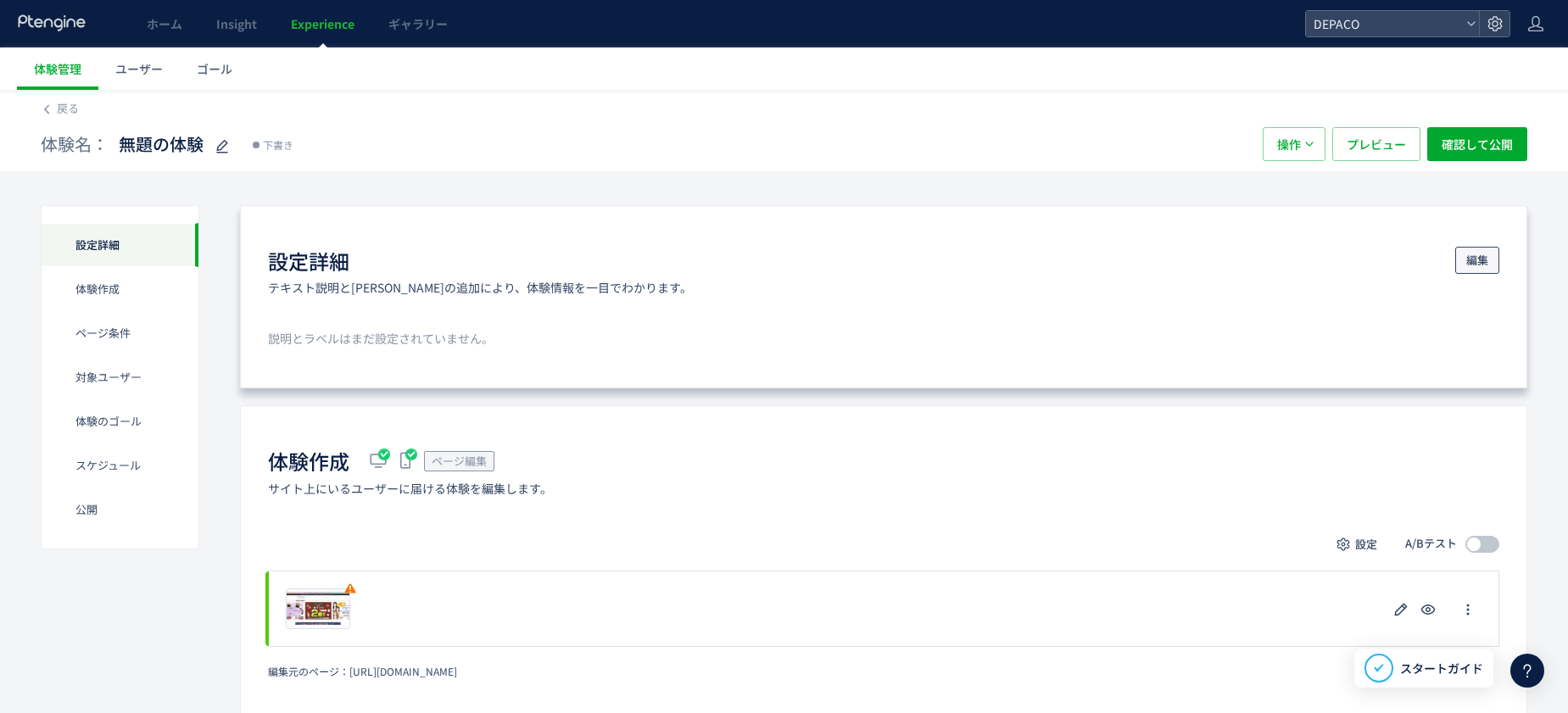
click at [1254, 263] on span "編集" at bounding box center [1478, 260] width 22 height 27
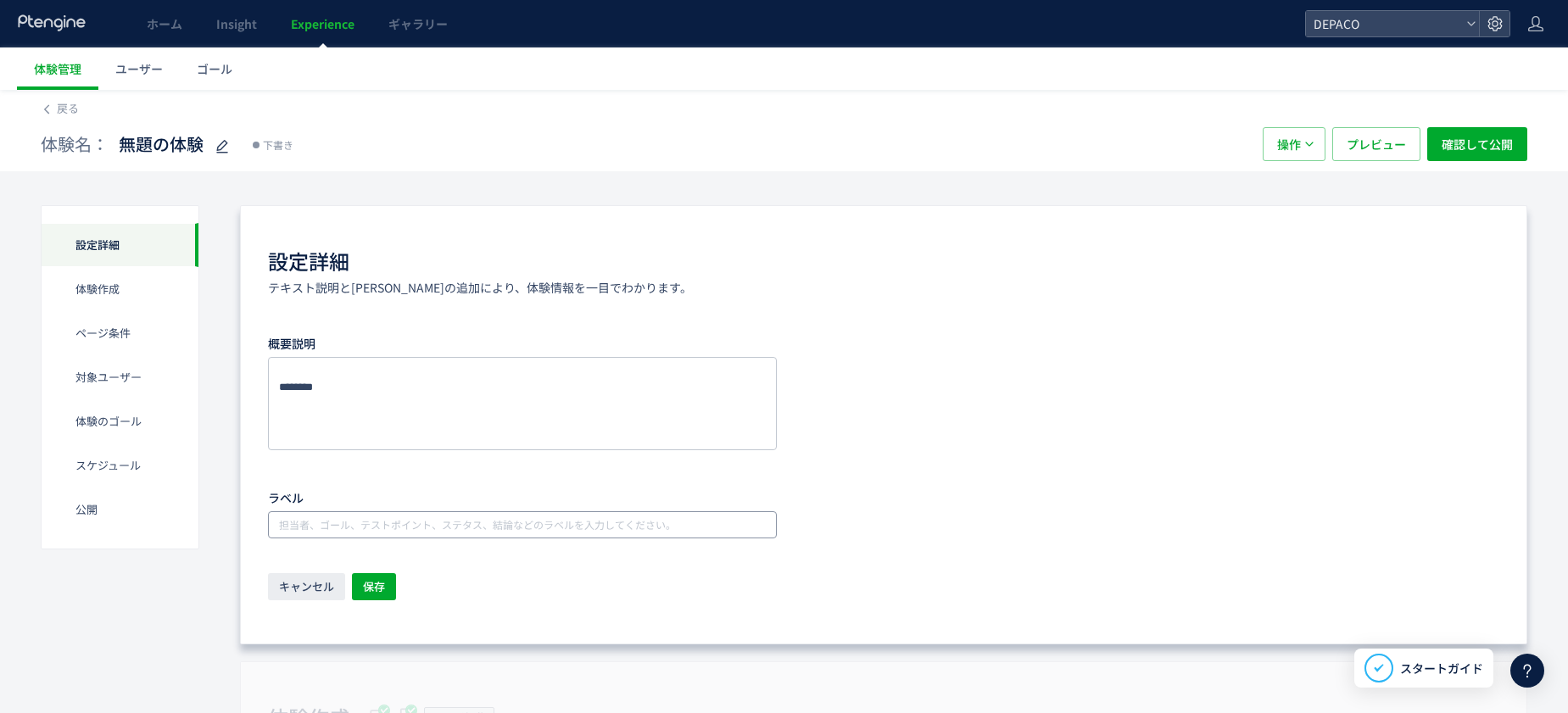
click at [365, 520] on input "text" at bounding box center [524, 525] width 495 height 20
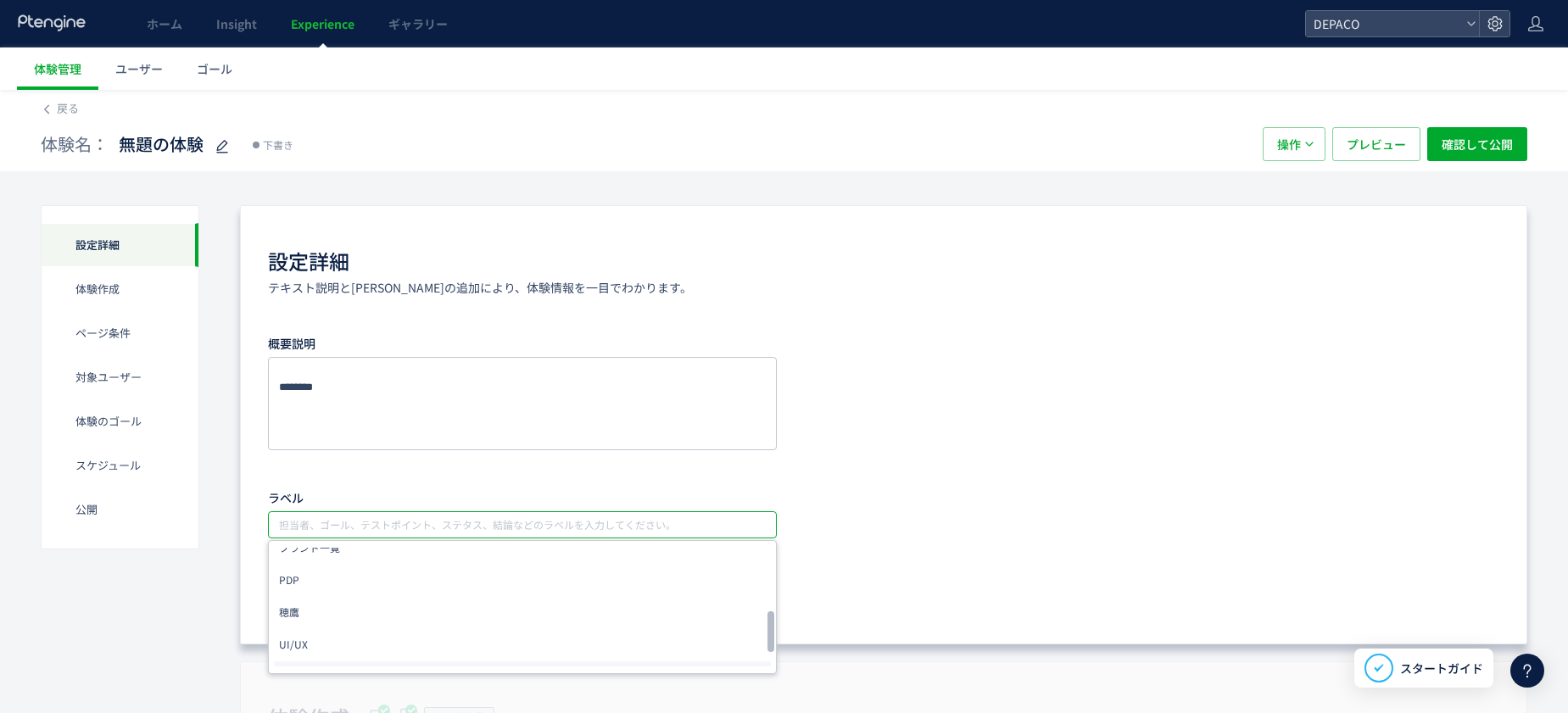
scroll to position [332, 0]
click at [312, 592] on li "UI/UX" at bounding box center [522, 587] width 497 height 31
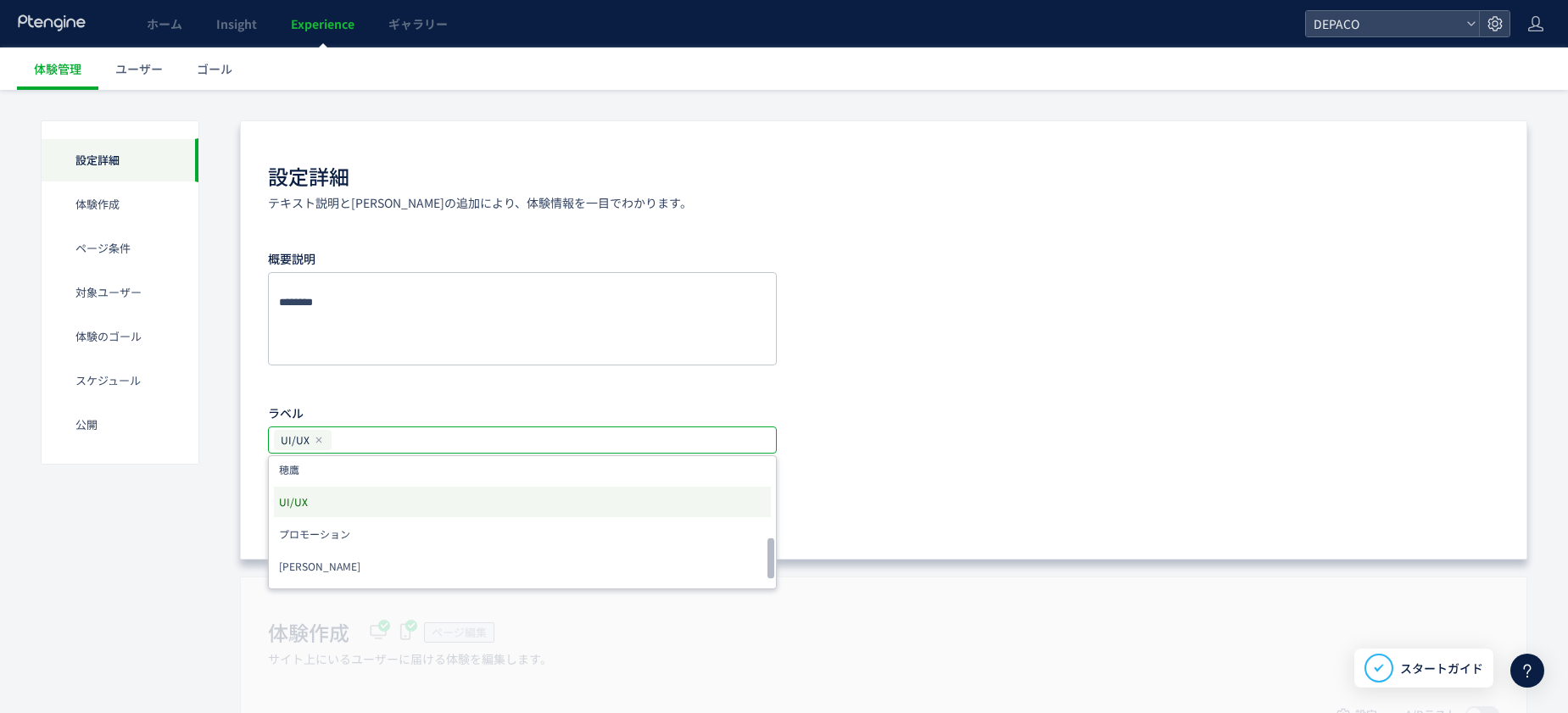
scroll to position [248, 0]
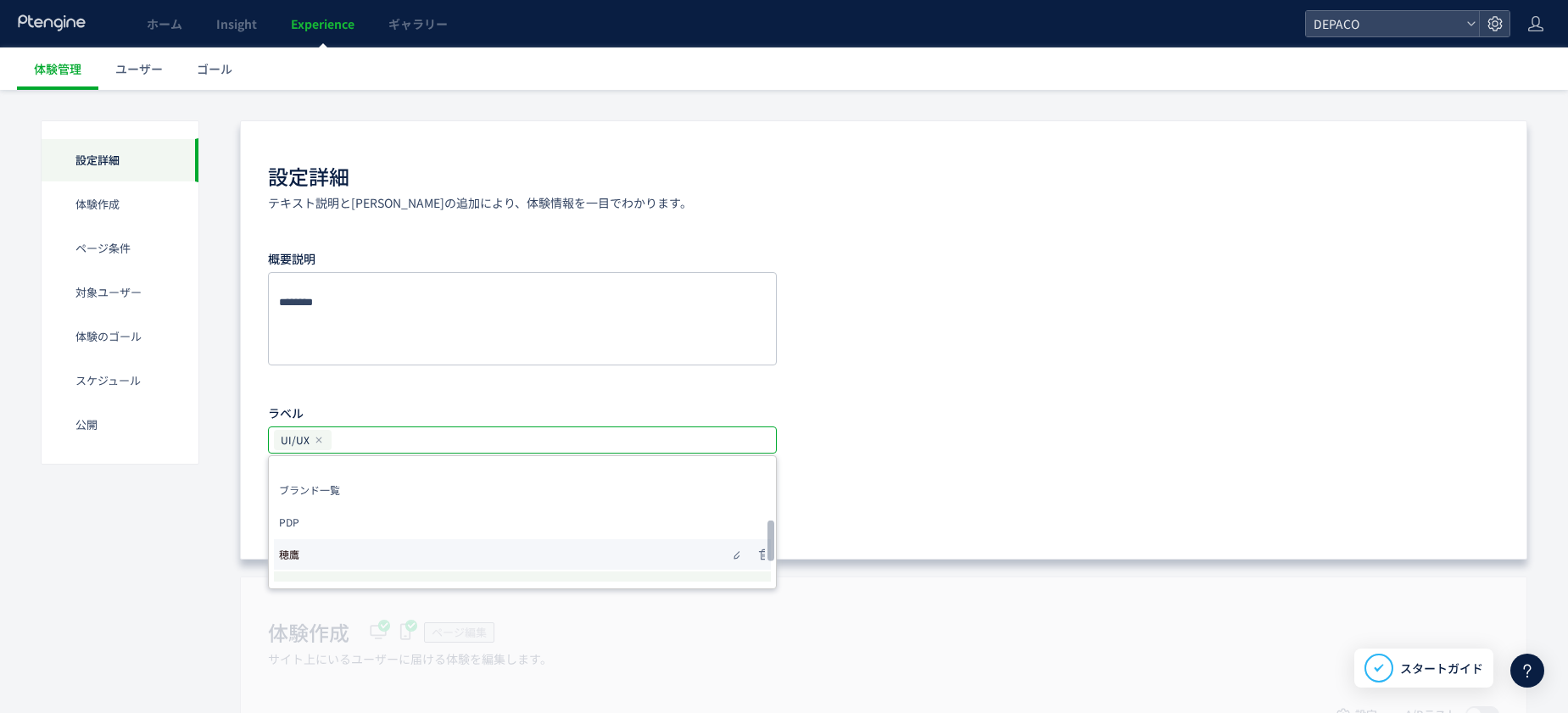
click at [297, 555] on span "穂鷹" at bounding box center [289, 555] width 20 height 24
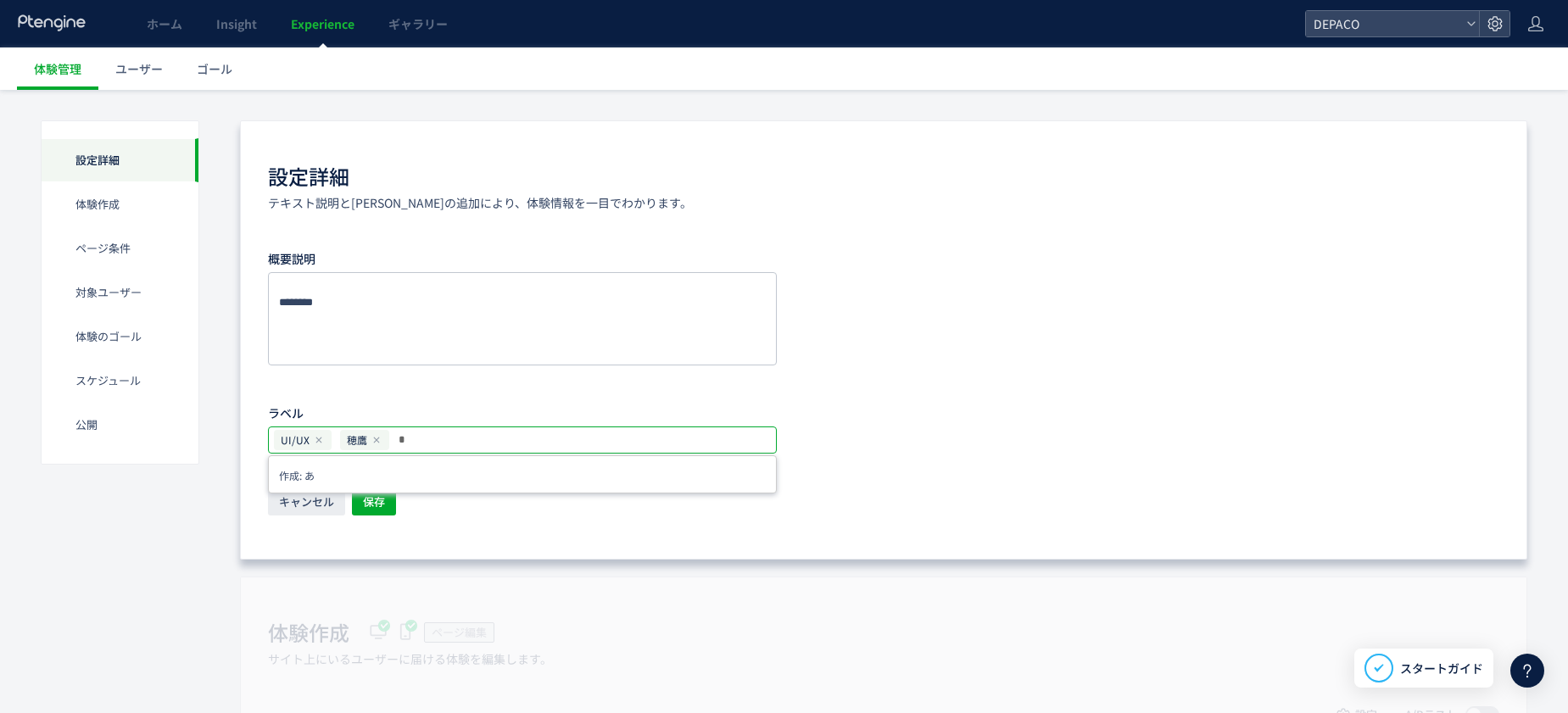
scroll to position [0, 0]
type input "**"
click at [928, 305] on div "概要説明 ラベル UI/UX 穂鷹 ** [PERSON_NAME]" at bounding box center [884, 349] width 1231 height 210
click at [368, 513] on span "保存" at bounding box center [374, 501] width 22 height 27
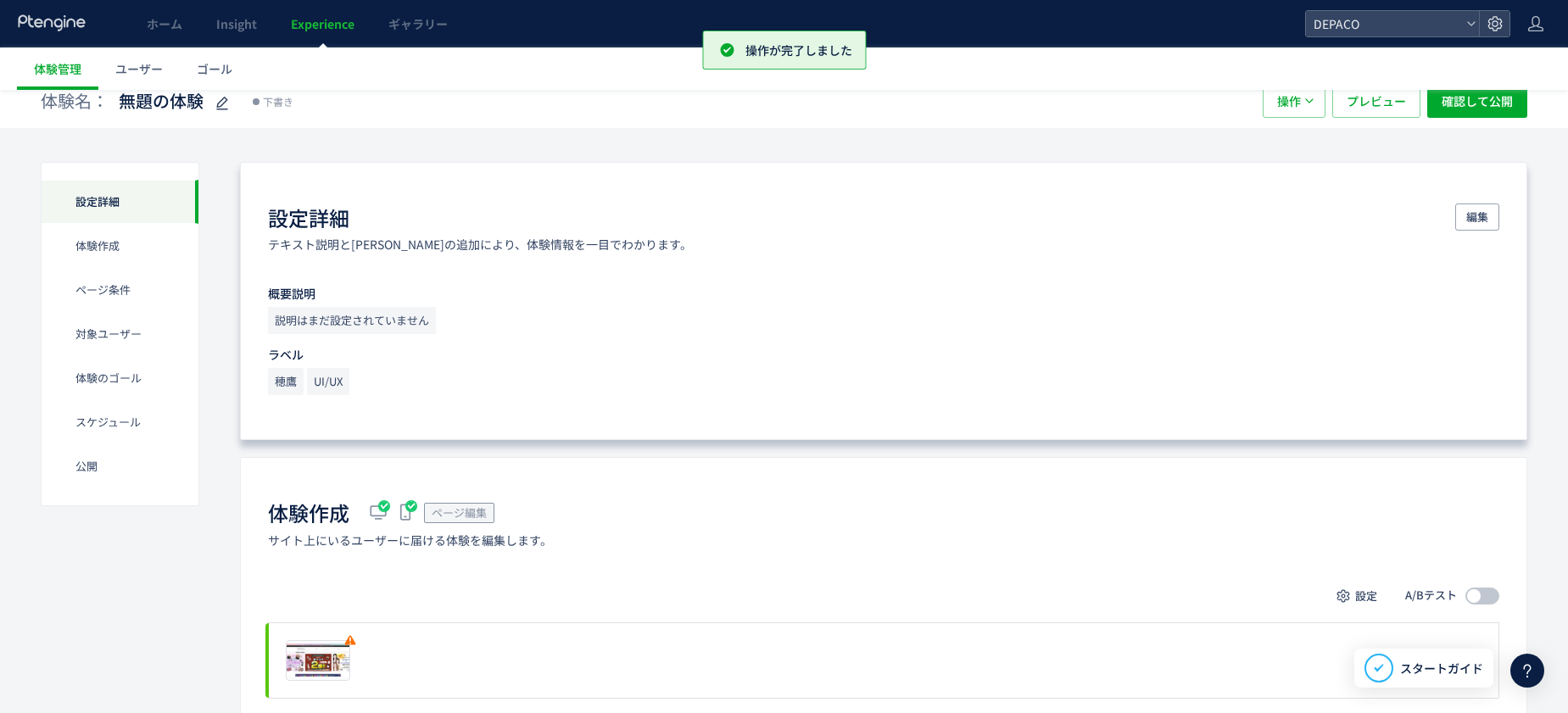
scroll to position [85, 0]
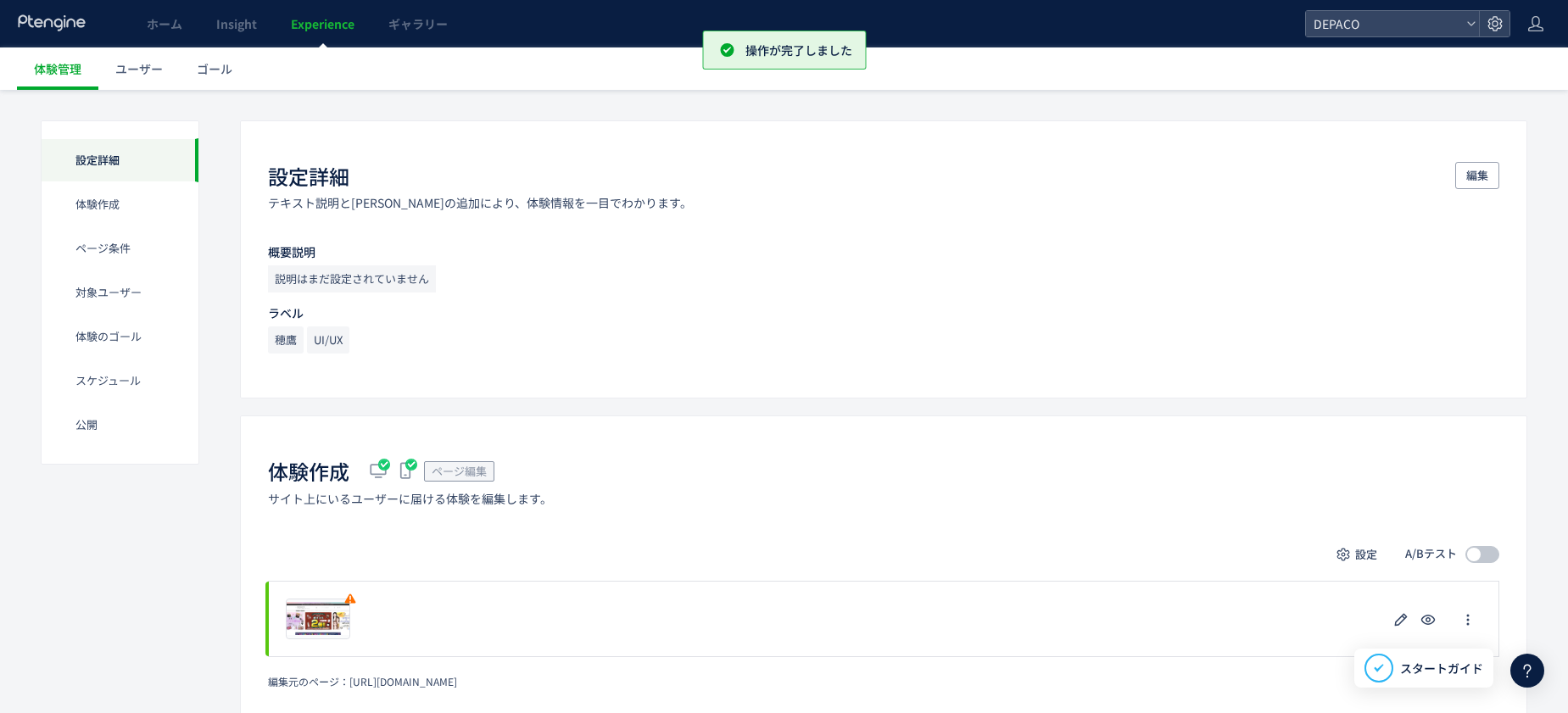
click at [334, 202] on p "テキスト説明と[PERSON_NAME]の追加により、体験情報を一目でわかります。" at bounding box center [480, 202] width 424 height 17
click at [557, 200] on p "テキスト説明と[PERSON_NAME]の追加により、体験情報を一目でわかります。" at bounding box center [480, 202] width 424 height 17
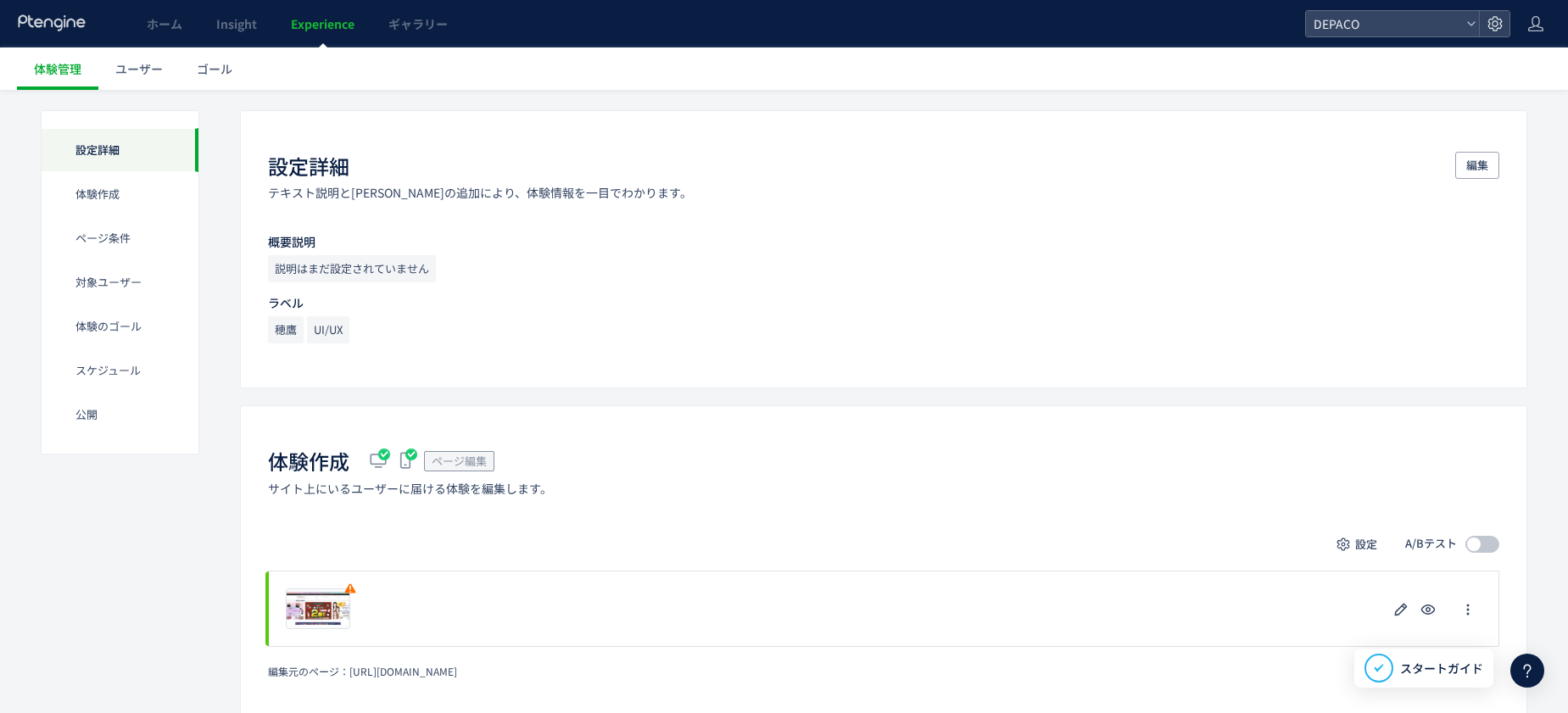
scroll to position [0, 0]
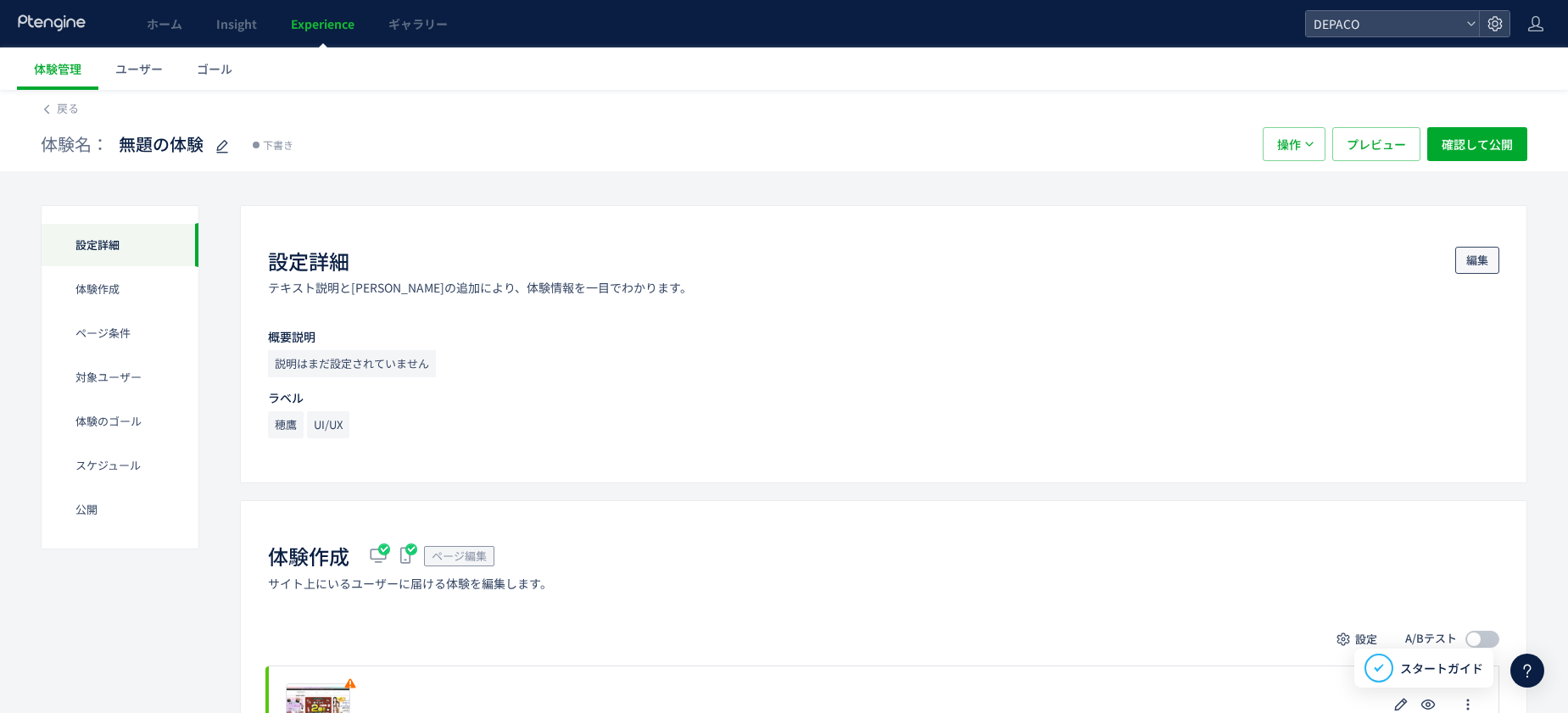
click at [1254, 253] on span "編集" at bounding box center [1478, 260] width 22 height 27
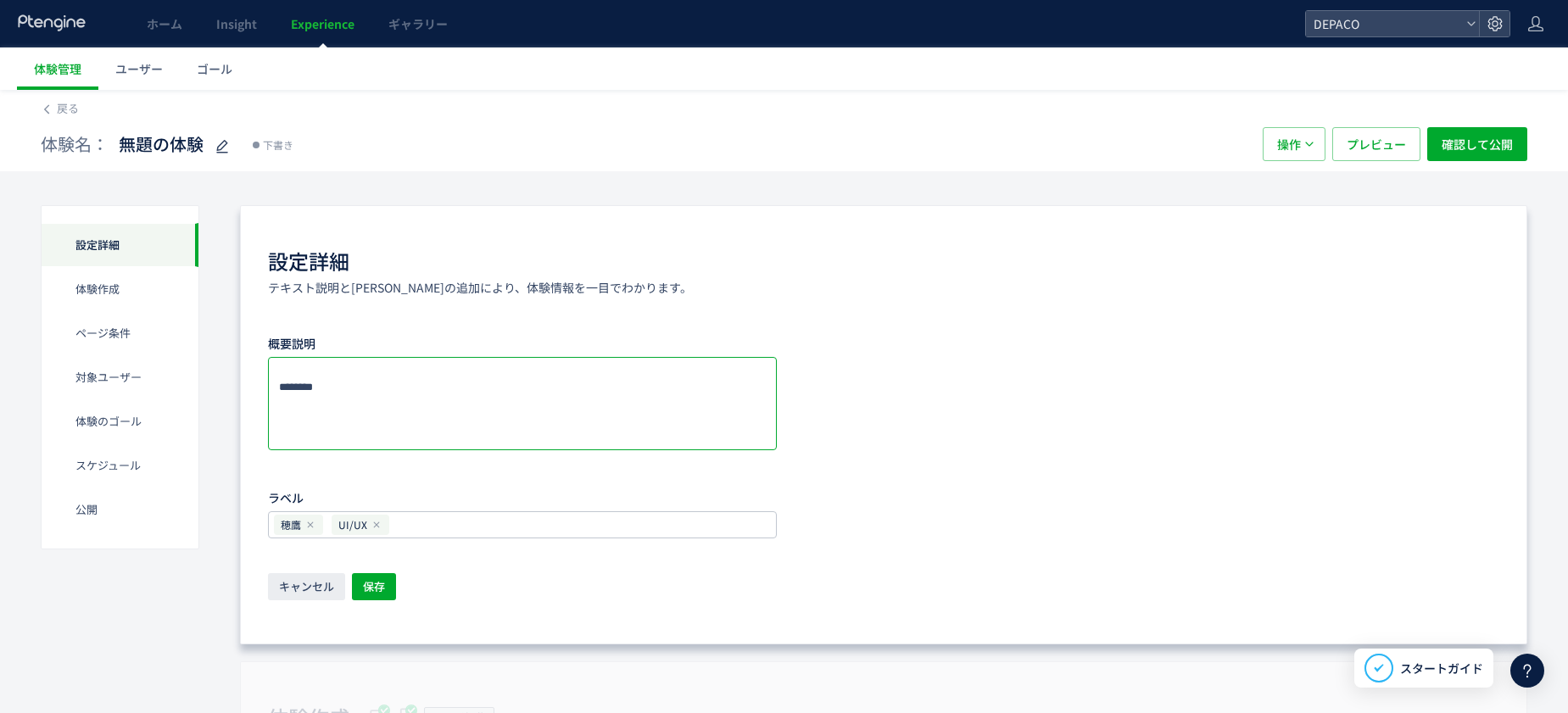
click at [309, 384] on textarea at bounding box center [523, 404] width 509 height 93
click at [343, 369] on textarea at bounding box center [523, 404] width 509 height 93
type textarea "**********"
click at [389, 579] on button "保存" at bounding box center [374, 587] width 44 height 27
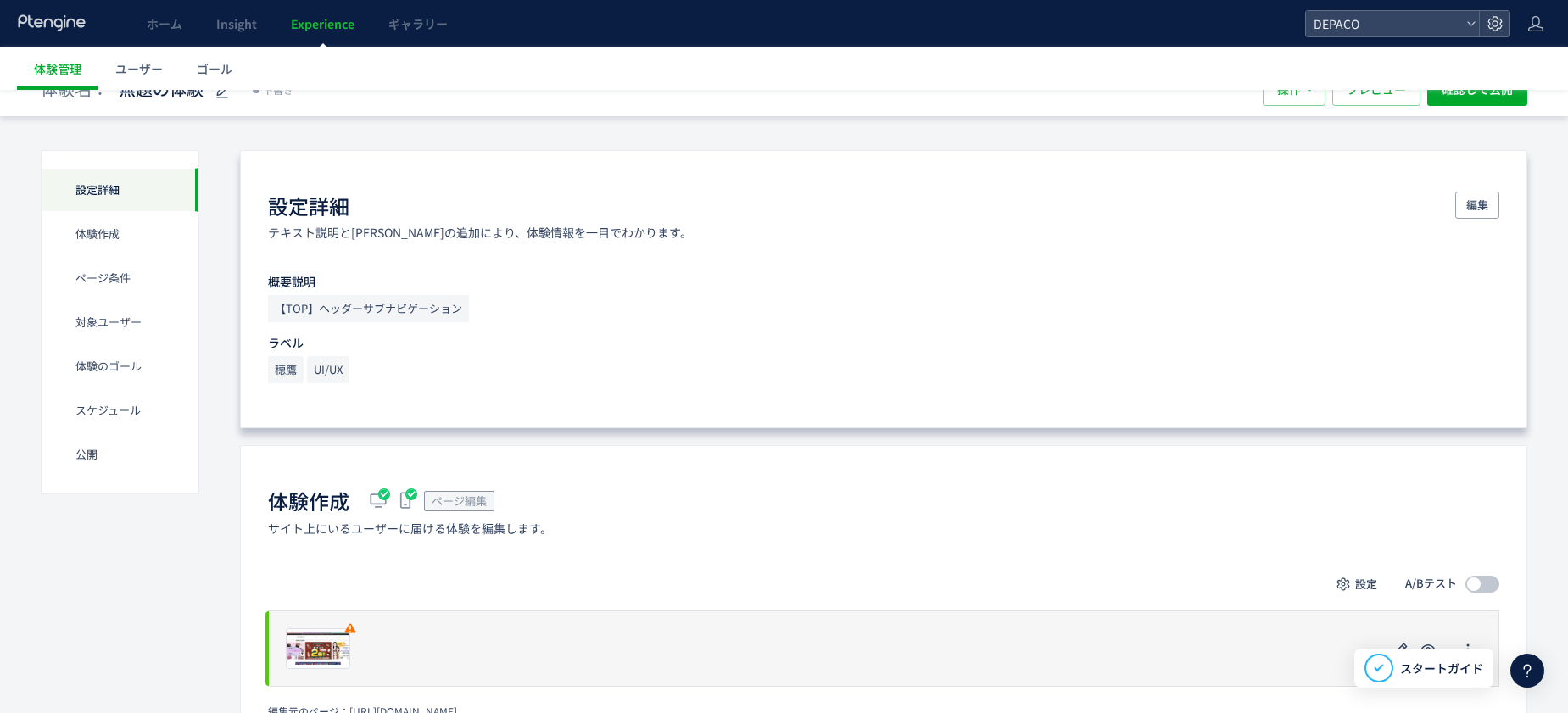
scroll to position [85, 0]
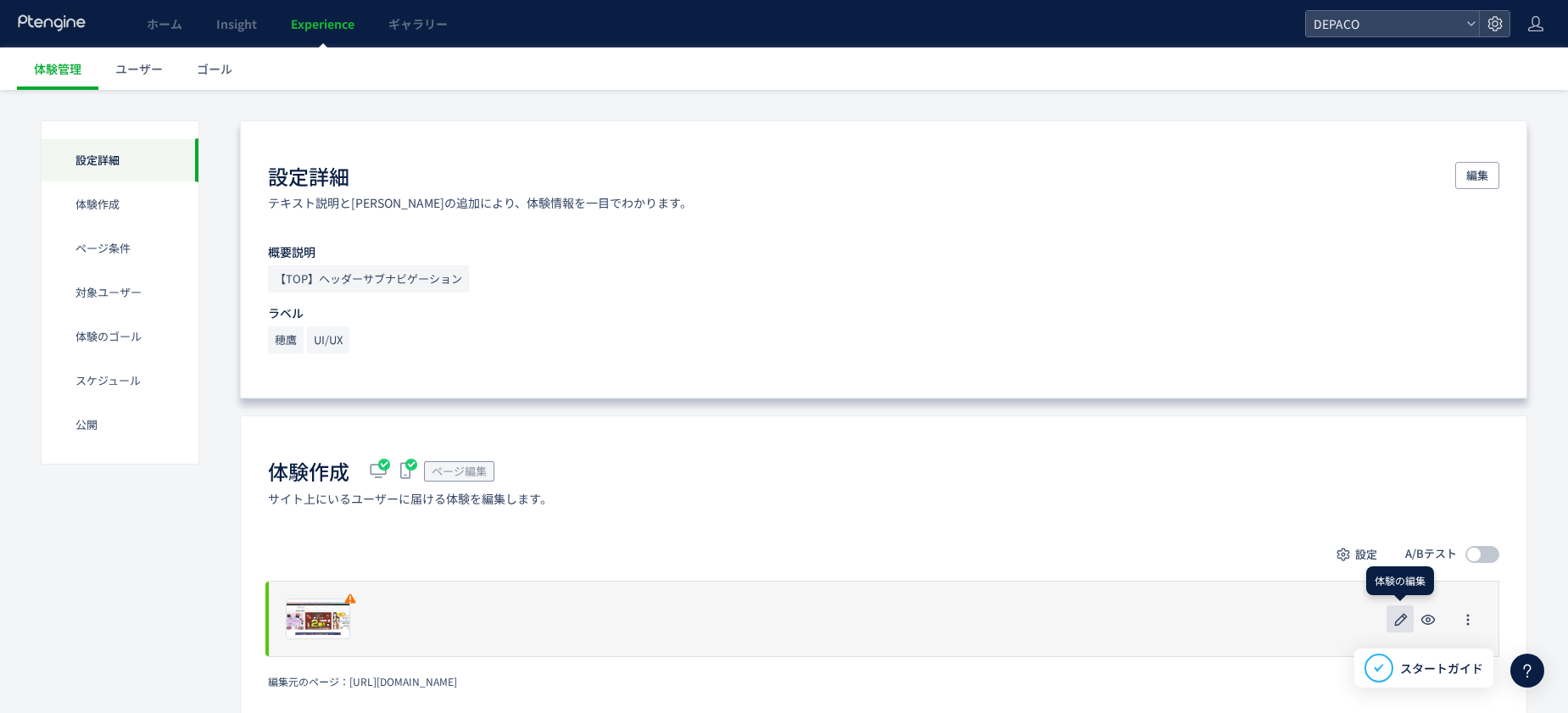
click at [1254, 619] on button "button" at bounding box center [1399, 619] width 27 height 27
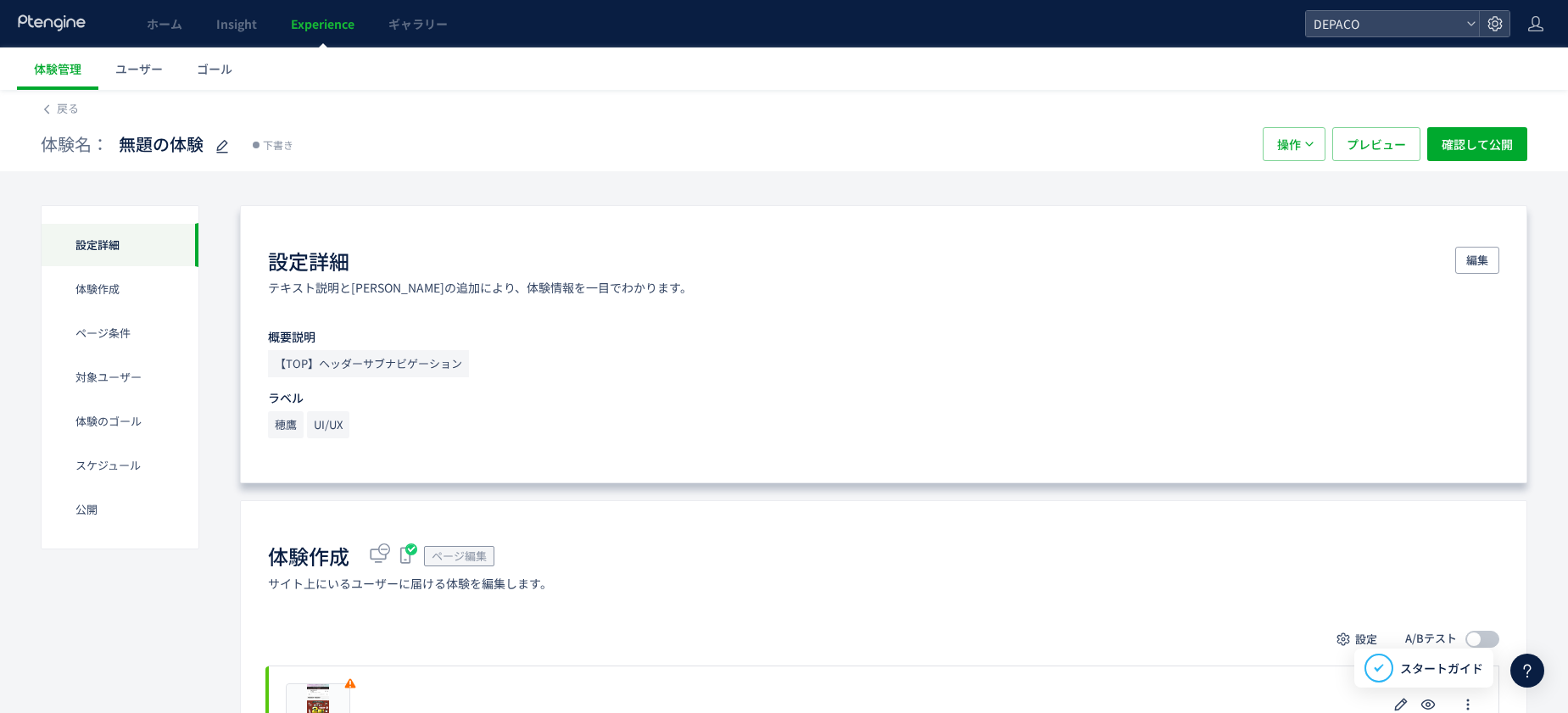
click at [436, 360] on p "【TOP】ヘッダーサブナビゲーション" at bounding box center [369, 363] width 201 height 27
drag, startPoint x: 279, startPoint y: 360, endPoint x: 463, endPoint y: 364, distance: 184.0
click at [463, 364] on p "【TOP】ヘッダーサブナビゲーション" at bounding box center [369, 363] width 201 height 27
copy p "【TOP】ヘッダーサブナビゲーション"
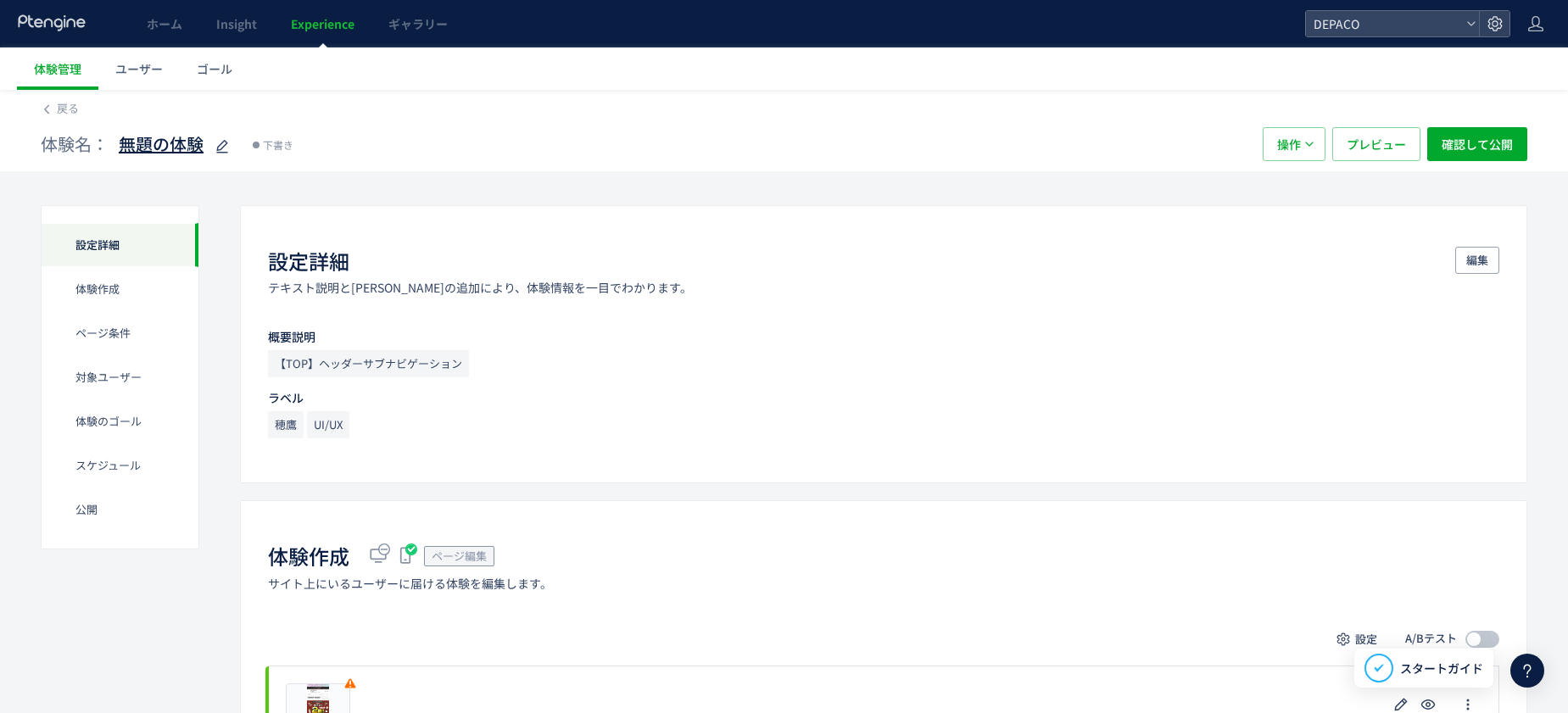
click at [190, 141] on span "無題の体験" at bounding box center [160, 144] width 85 height 25
type input "**********"
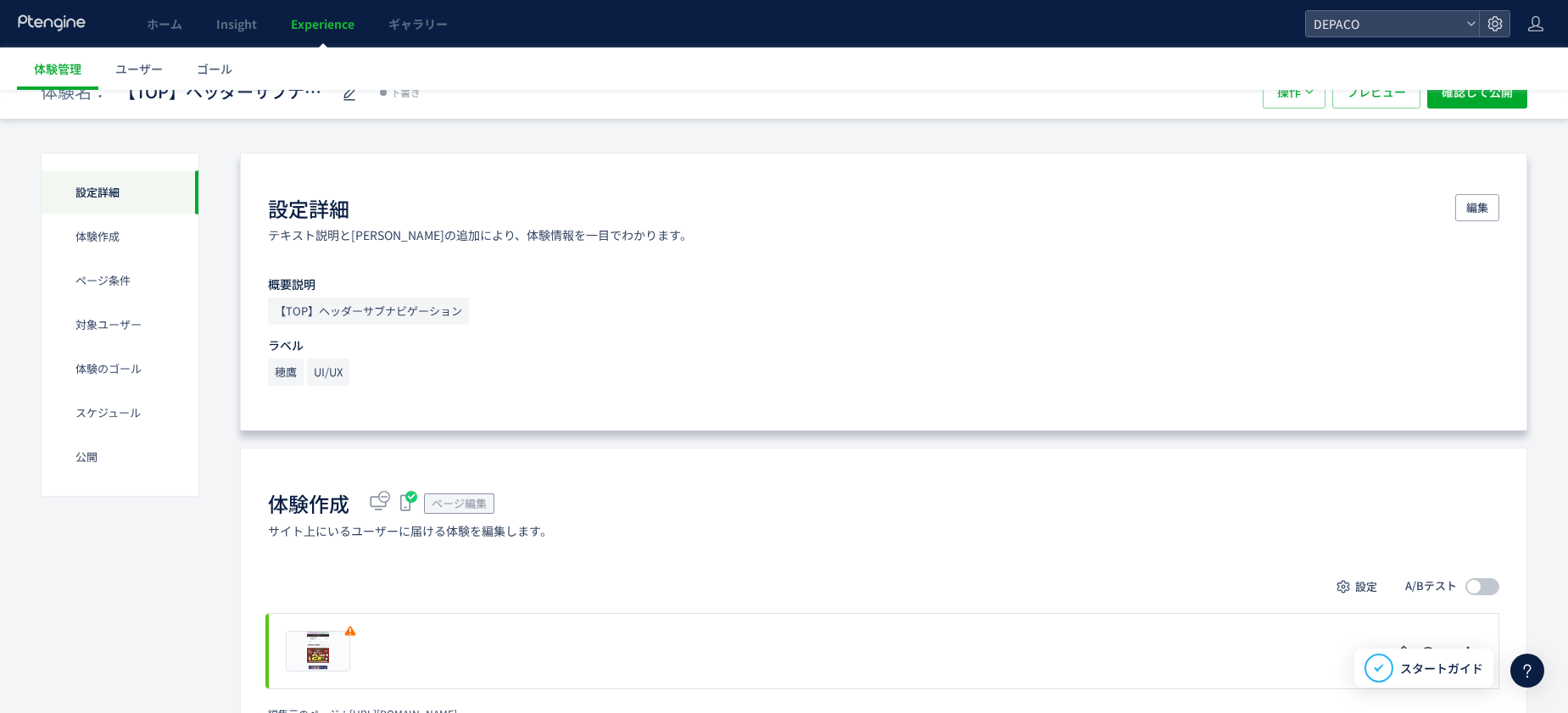
scroll to position [0, 0]
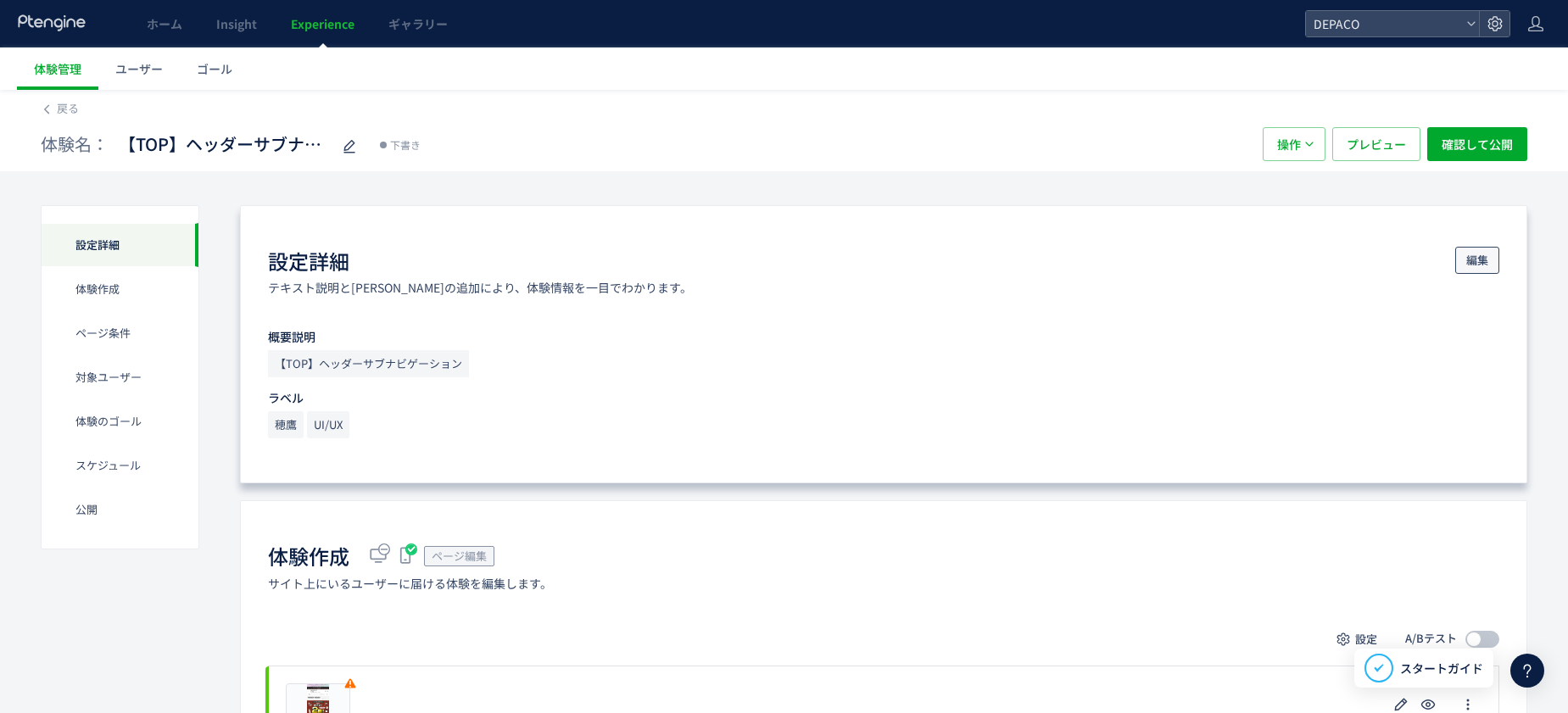
click at [1254, 265] on button "編集" at bounding box center [1478, 260] width 44 height 27
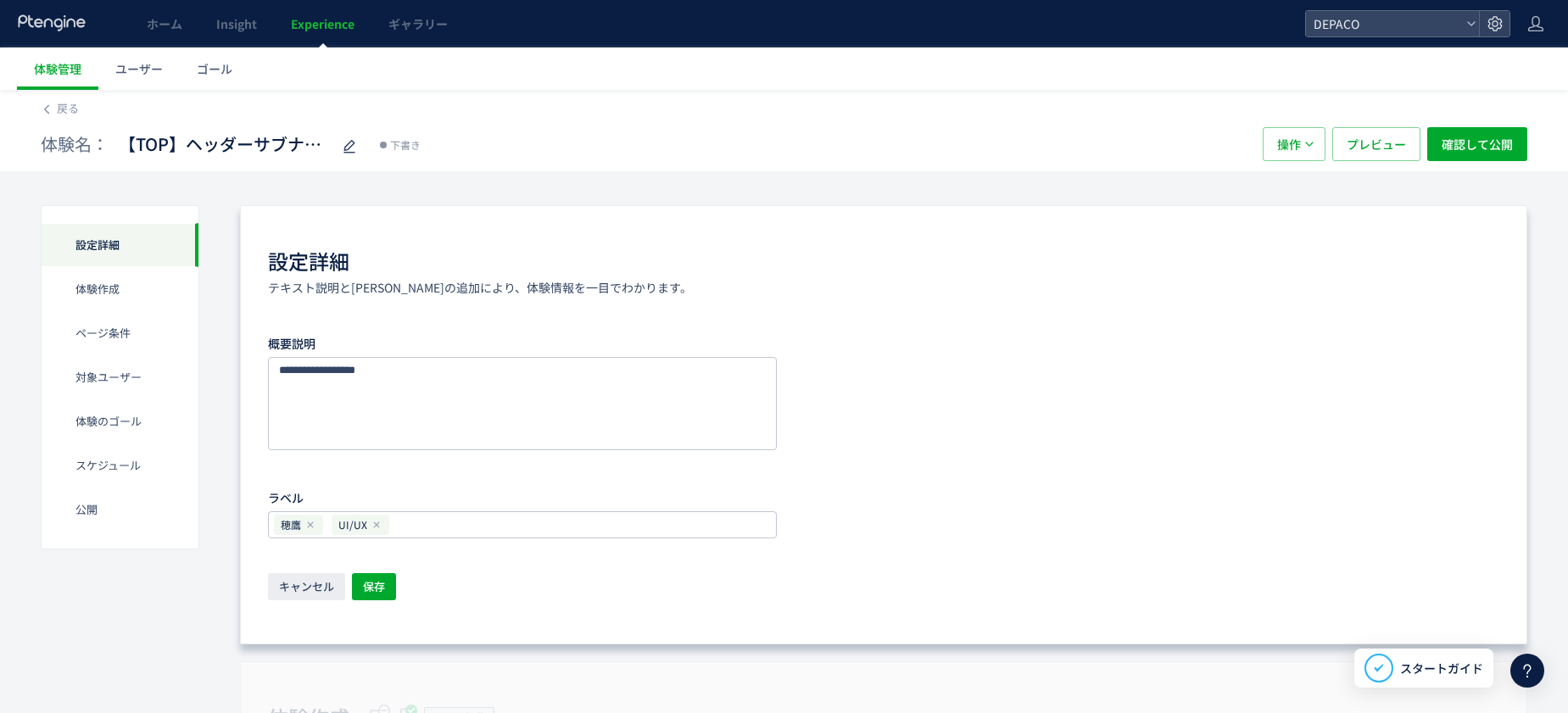
drag, startPoint x: 307, startPoint y: 285, endPoint x: 327, endPoint y: 356, distance: 73.8
click at [307, 293] on p "テキスト説明と[PERSON_NAME]の追加により、体験情報を一目でわかります。" at bounding box center [480, 287] width 424 height 17
click at [843, 340] on div "概要説明 ラベル 穂鷹 UI/UX" at bounding box center [884, 435] width 1231 height 210
drag, startPoint x: 369, startPoint y: 595, endPoint x: 844, endPoint y: 490, distance: 486.5
click at [371, 595] on span "保存" at bounding box center [374, 587] width 22 height 27
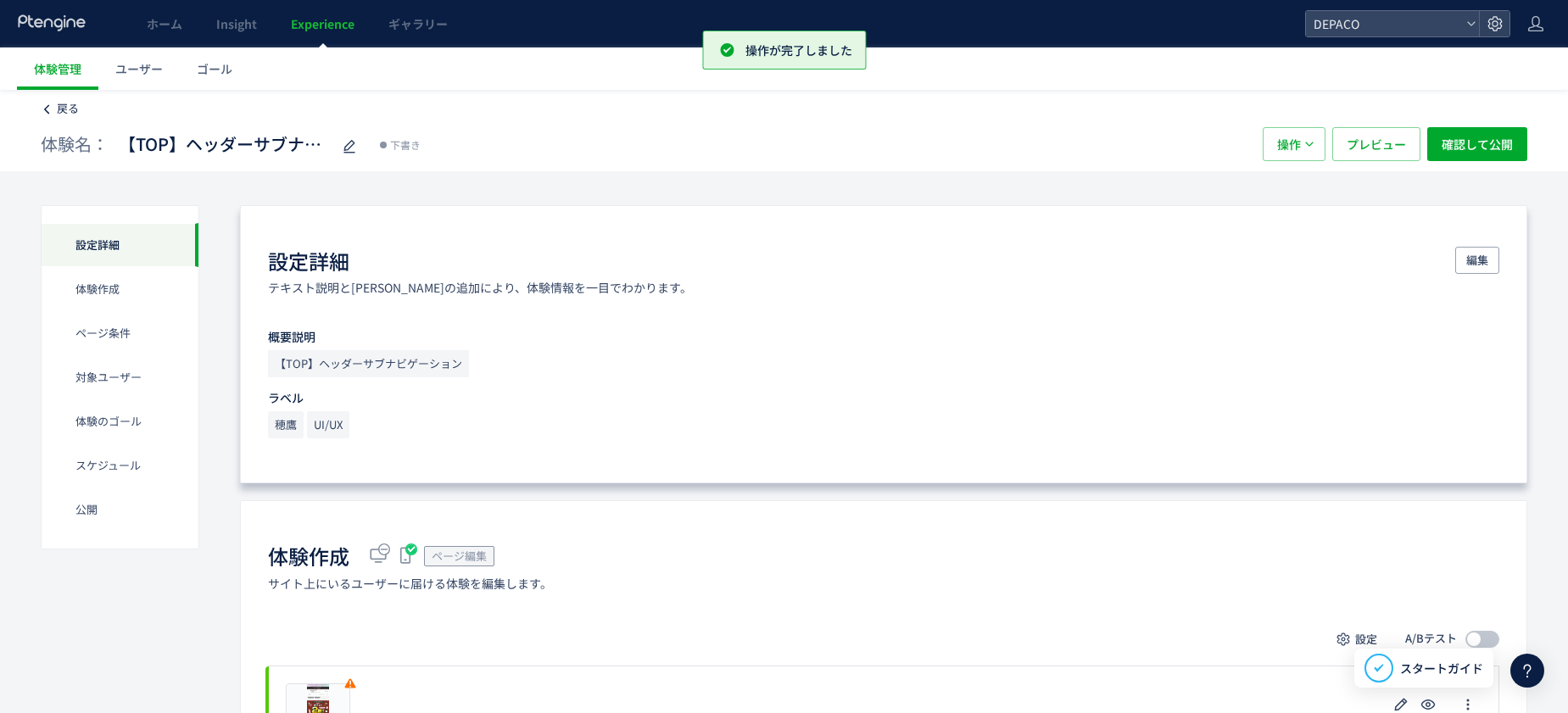
click at [67, 105] on span "戻る" at bounding box center [68, 108] width 22 height 16
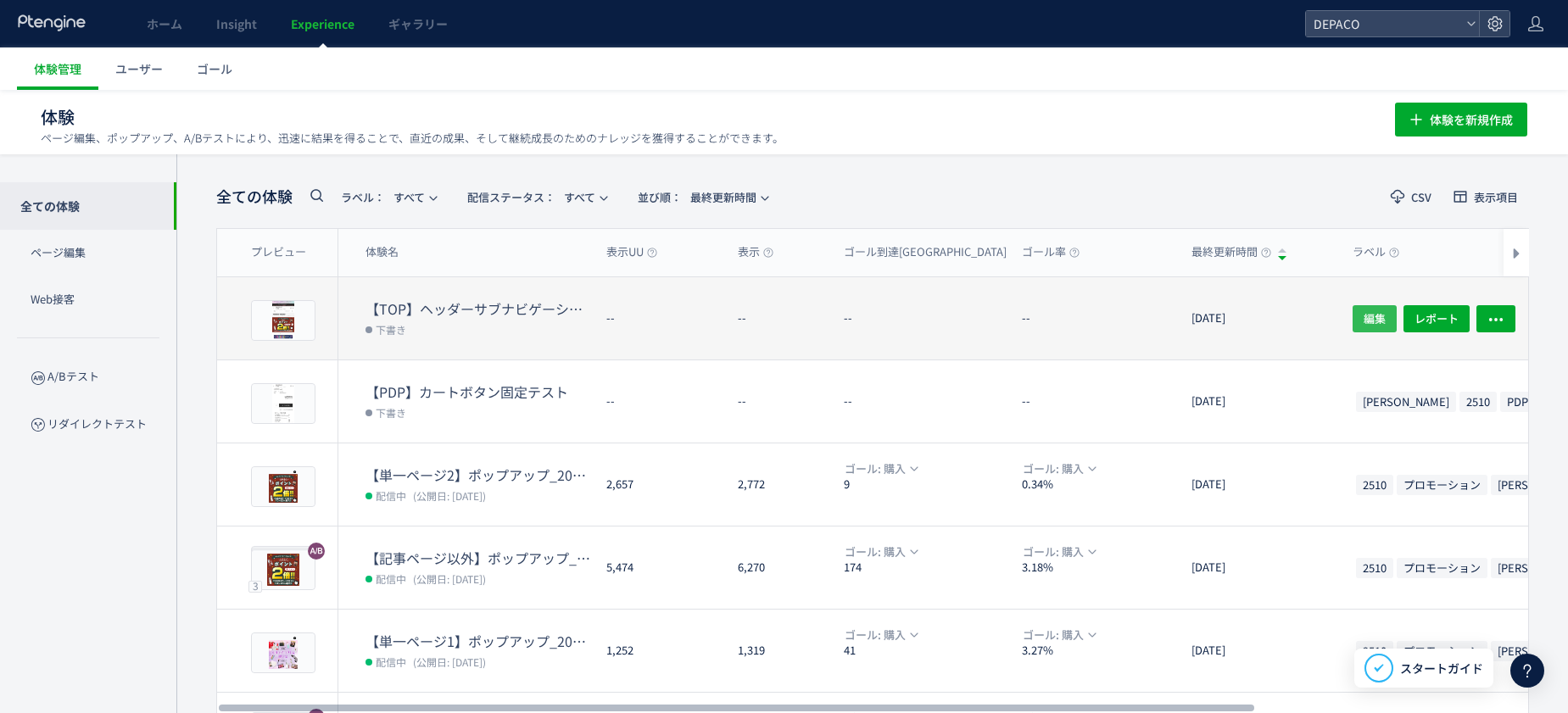
click at [1254, 314] on span "編集" at bounding box center [1374, 317] width 22 height 27
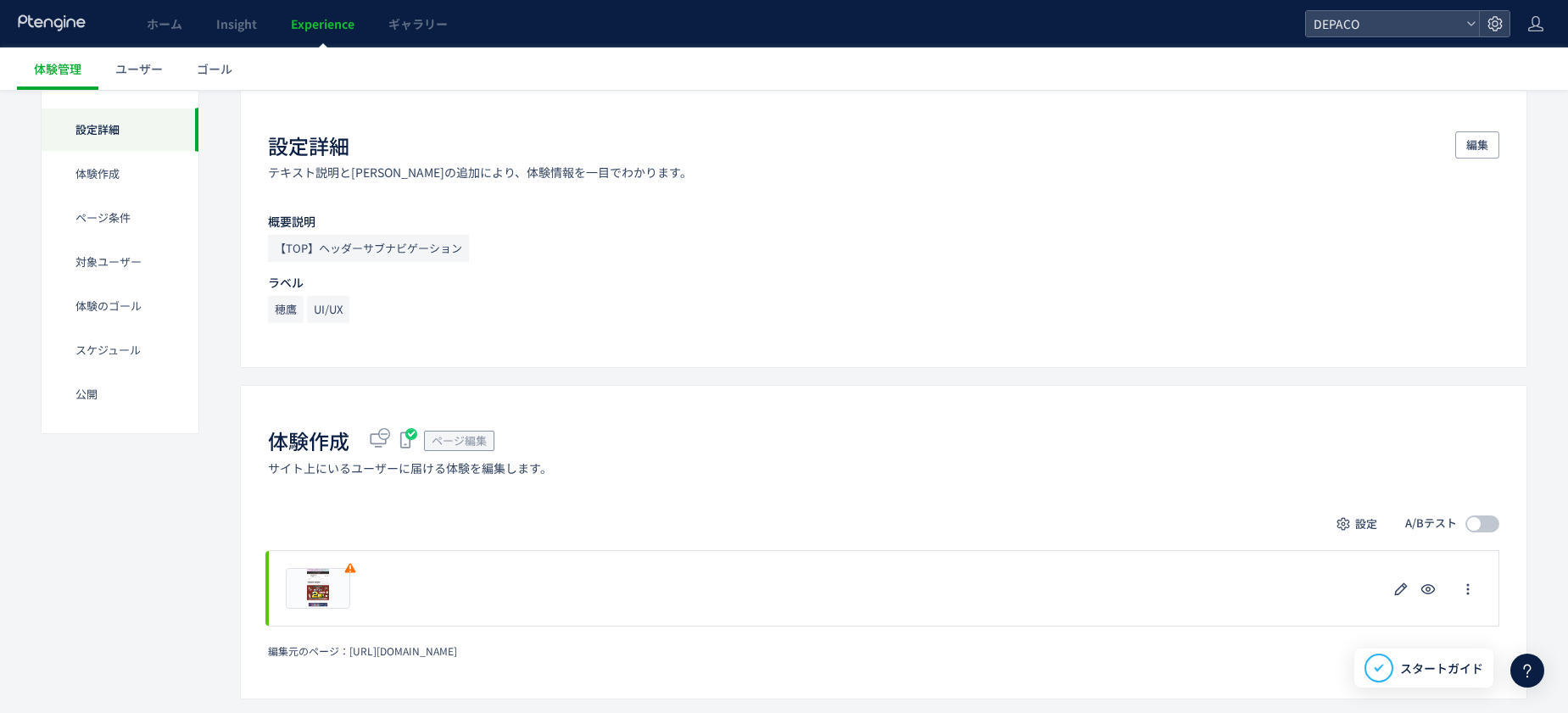
scroll to position [170, 0]
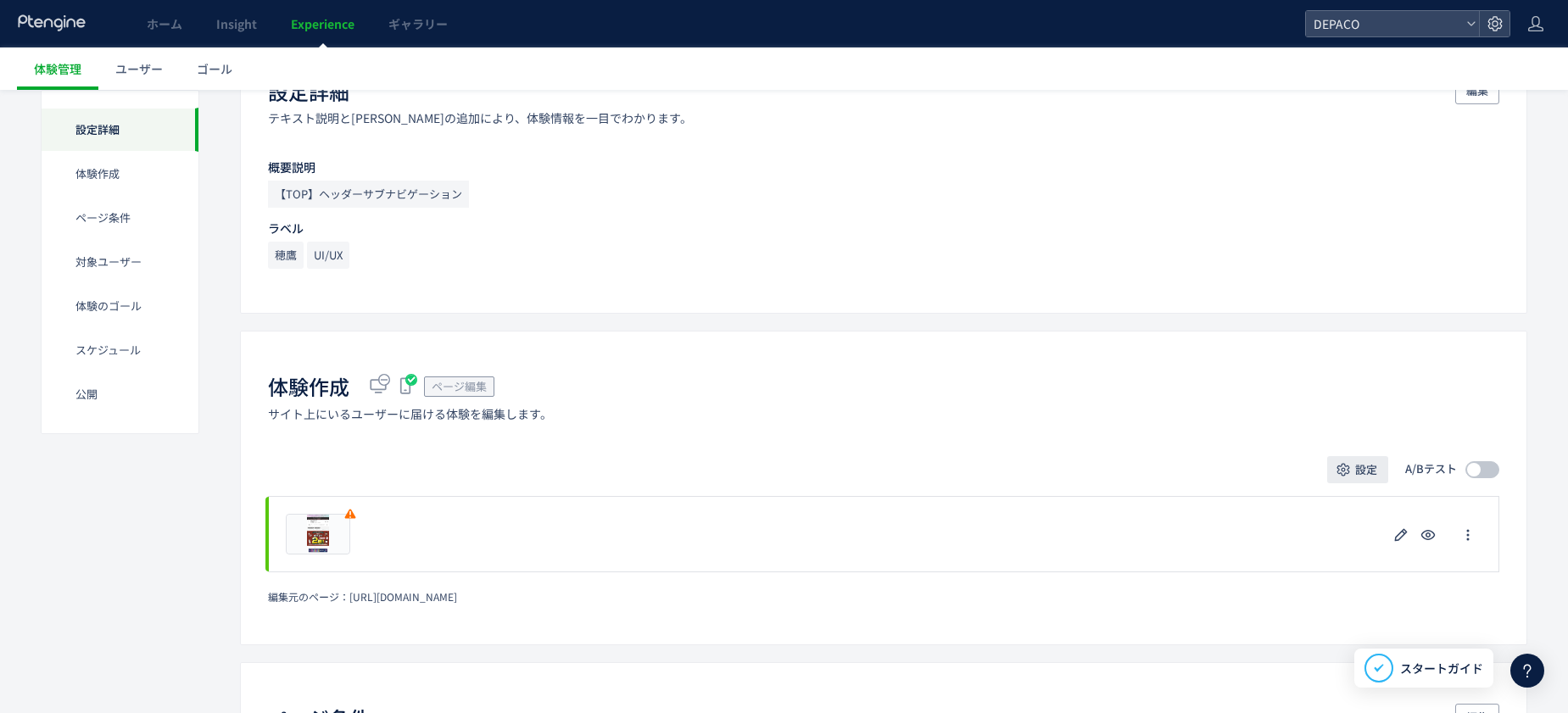
click at [1254, 470] on span "設定" at bounding box center [1366, 469] width 22 height 27
click at [1147, 459] on div "設定 A/Bテスト" at bounding box center [884, 469] width 1231 height 27
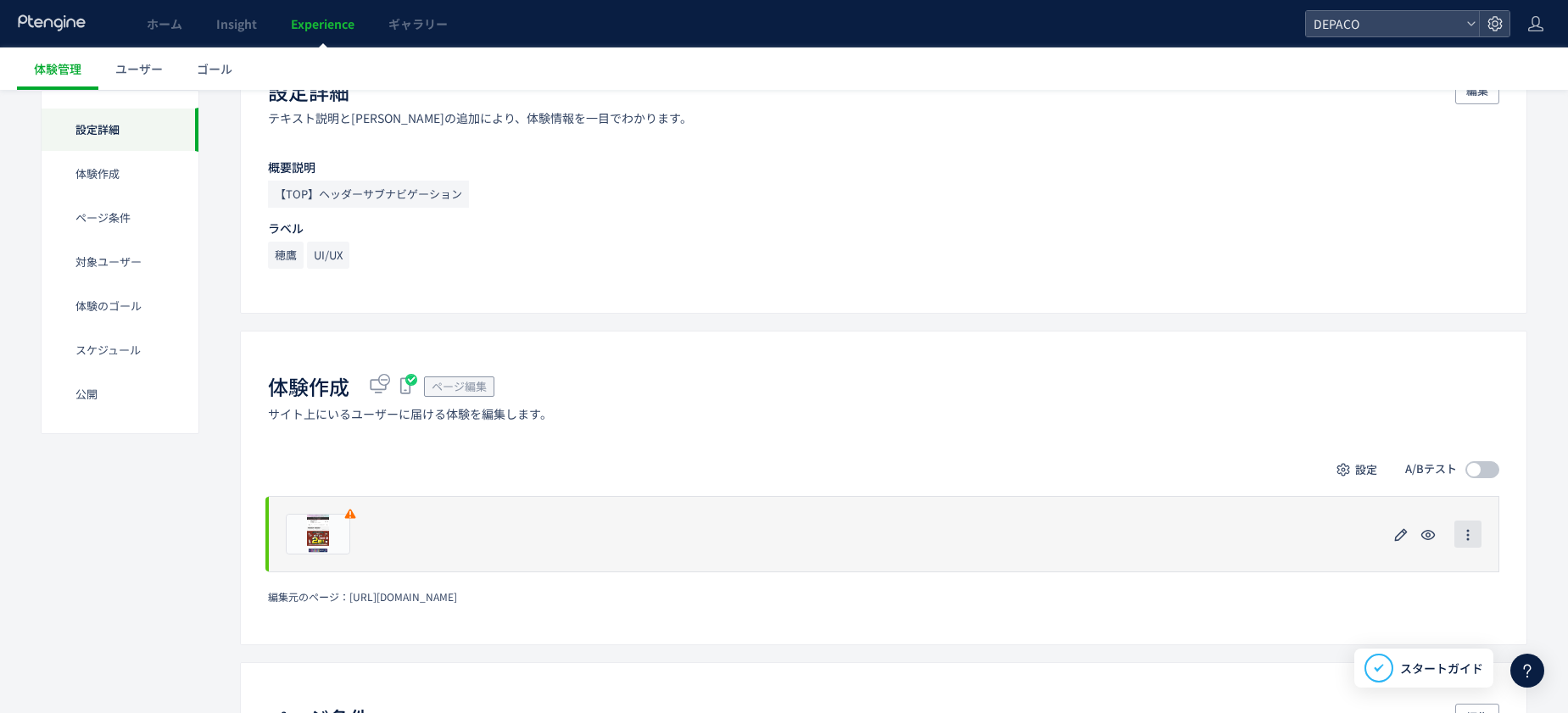
click at [1254, 533] on icon "button" at bounding box center [1469, 535] width 14 height 14
click at [1254, 538] on icon "button" at bounding box center [1401, 535] width 20 height 20
